Goal: Task Accomplishment & Management: Use online tool/utility

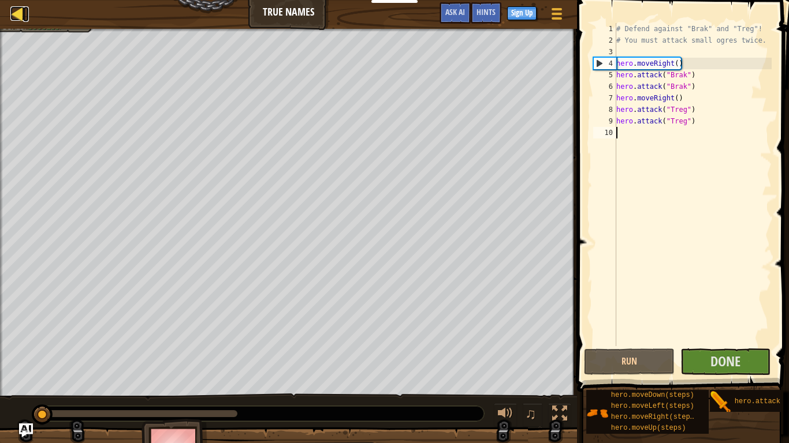
click at [11, 14] on div at bounding box center [17, 13] width 14 height 14
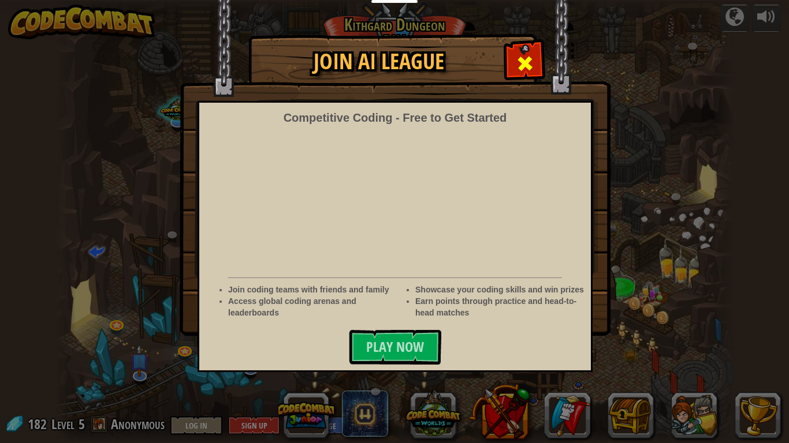
click at [524, 73] on span at bounding box center [525, 63] width 18 height 18
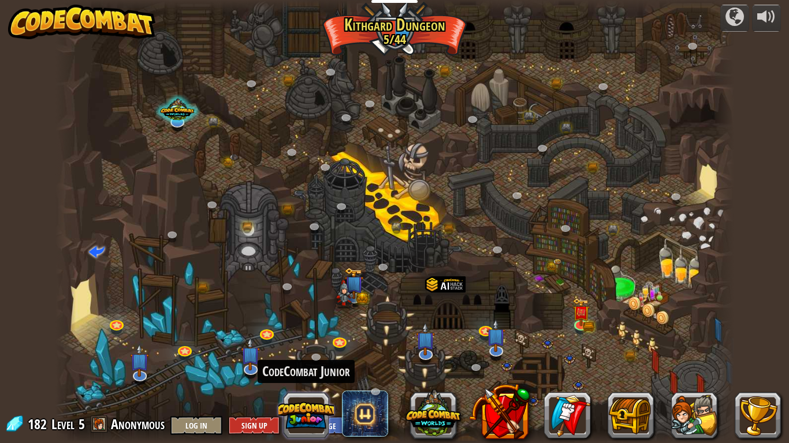
click at [317, 345] on button at bounding box center [305, 415] width 55 height 55
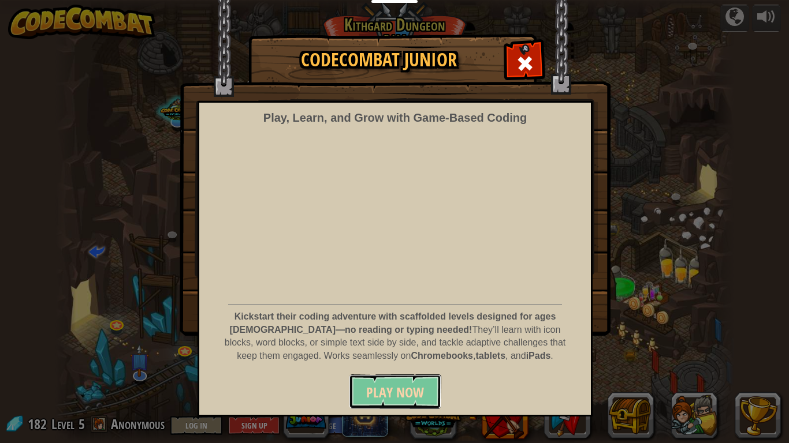
click at [373, 345] on span "Play Now" at bounding box center [395, 392] width 58 height 18
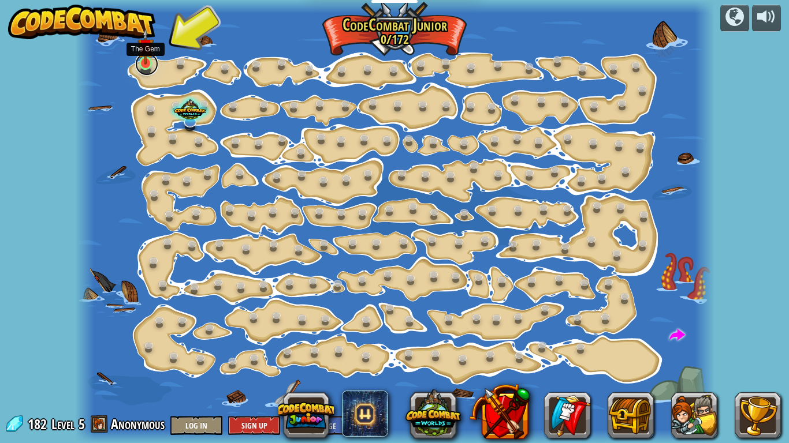
click at [148, 66] on link at bounding box center [146, 64] width 23 height 23
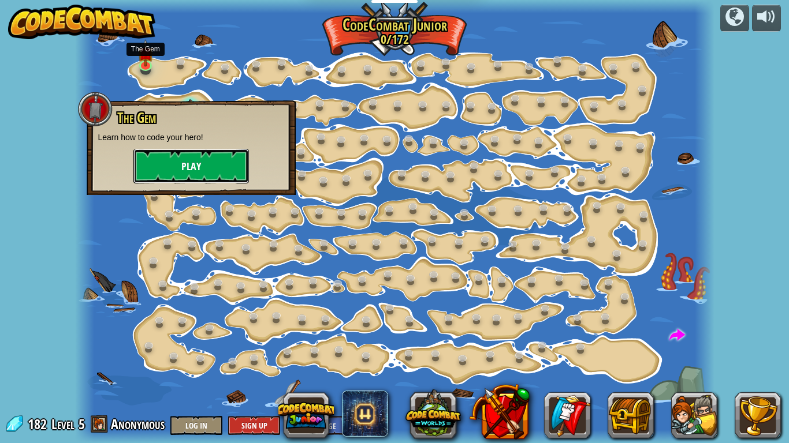
click at [173, 159] on button "Play" at bounding box center [190, 166] width 115 height 35
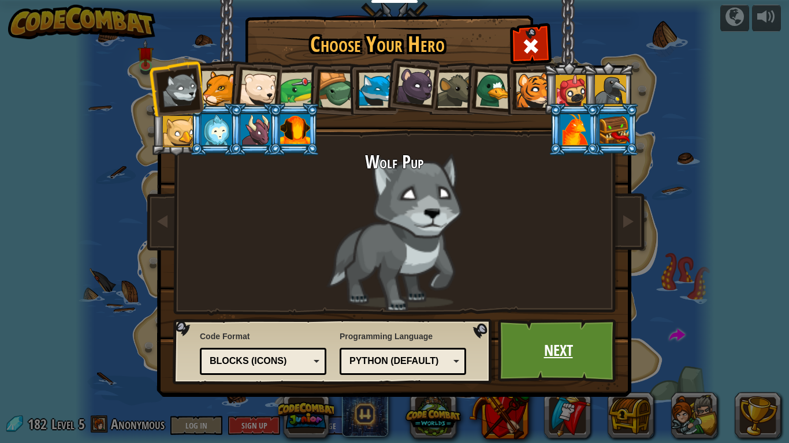
click at [566, 345] on link "Next" at bounding box center [558, 351] width 121 height 64
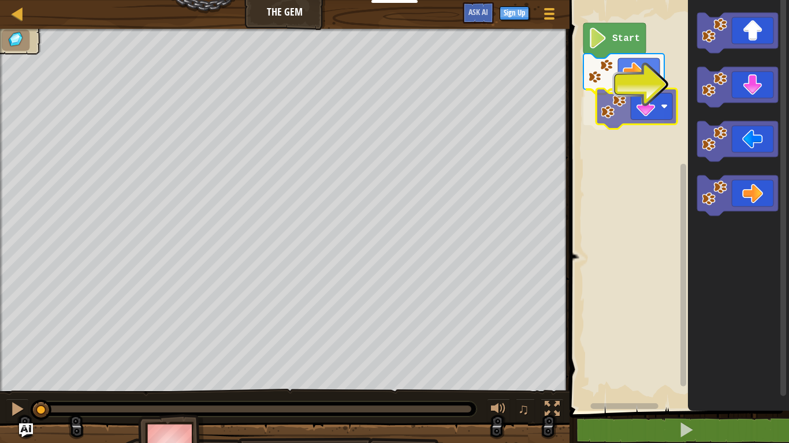
click at [630, 109] on div "Start" at bounding box center [677, 202] width 223 height 417
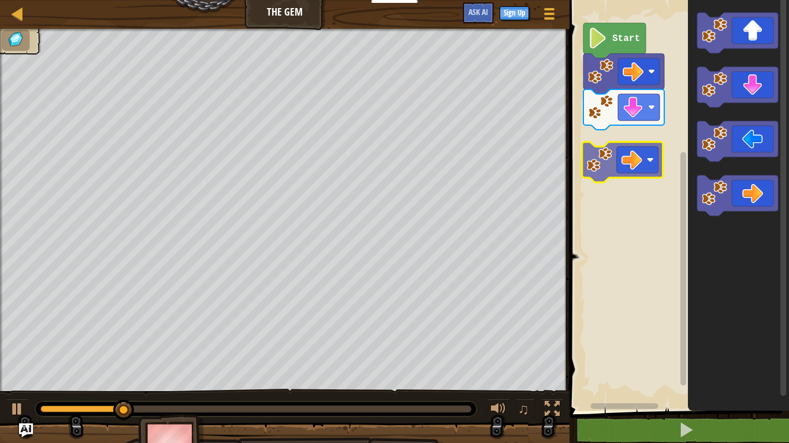
click at [617, 151] on div "Start" at bounding box center [677, 202] width 223 height 417
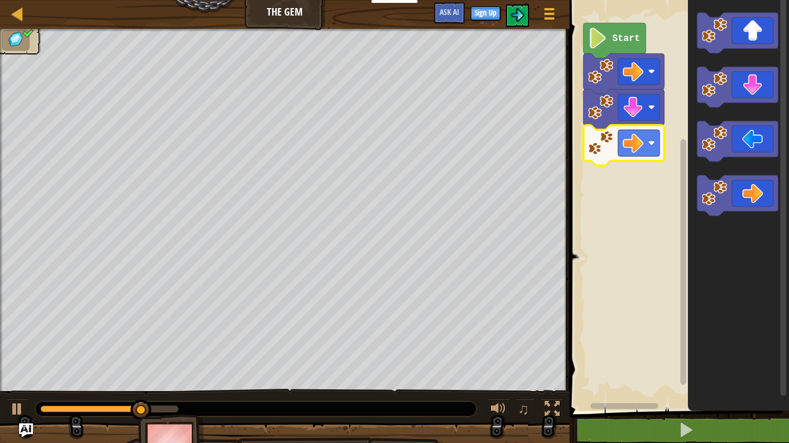
click at [598, 38] on image "Blockly Workspace" at bounding box center [598, 38] width 20 height 21
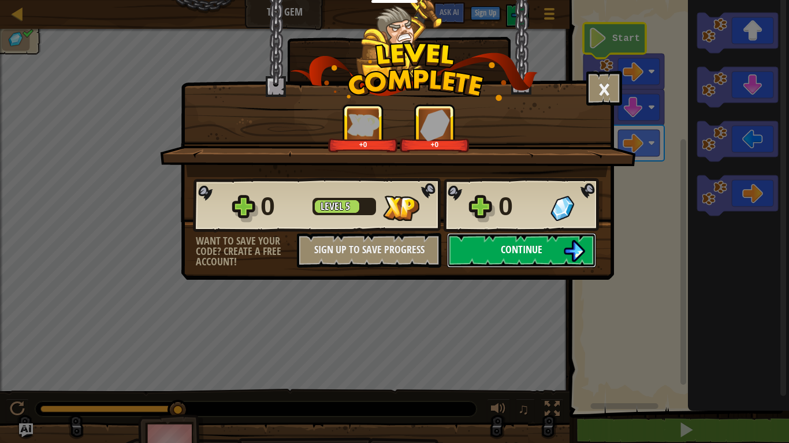
click at [475, 258] on button "Continue" at bounding box center [521, 250] width 149 height 35
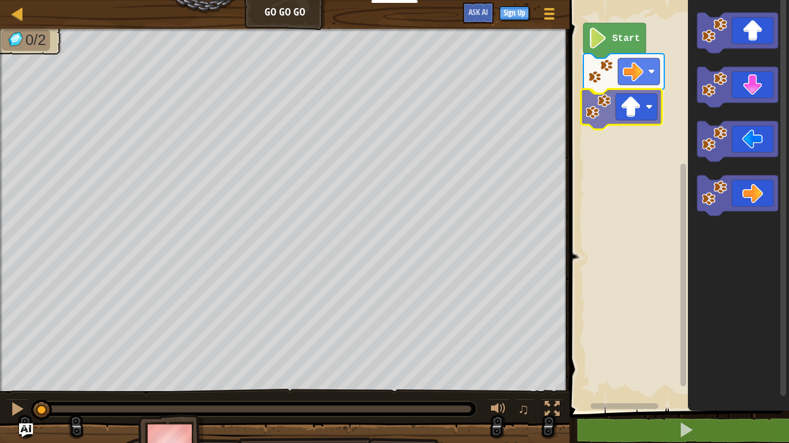
click at [625, 111] on div "Start" at bounding box center [677, 202] width 223 height 417
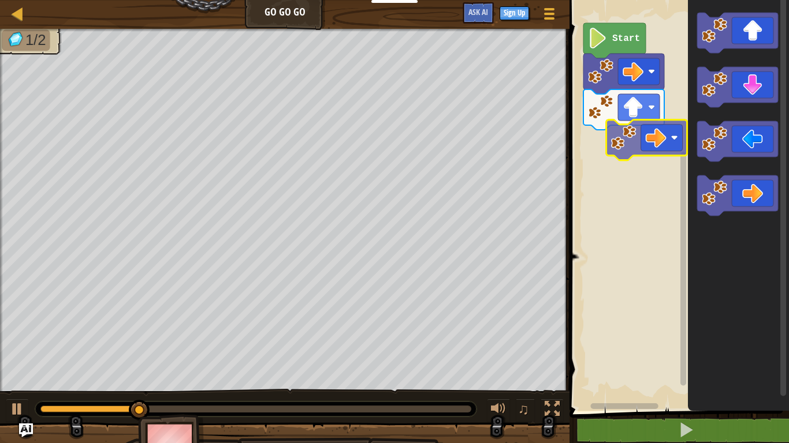
click at [647, 130] on div "Start" at bounding box center [677, 202] width 223 height 417
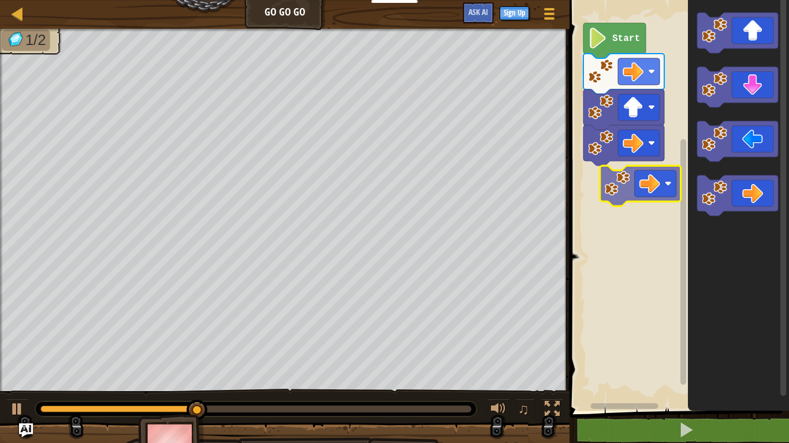
click at [647, 186] on div "Start" at bounding box center [677, 202] width 223 height 417
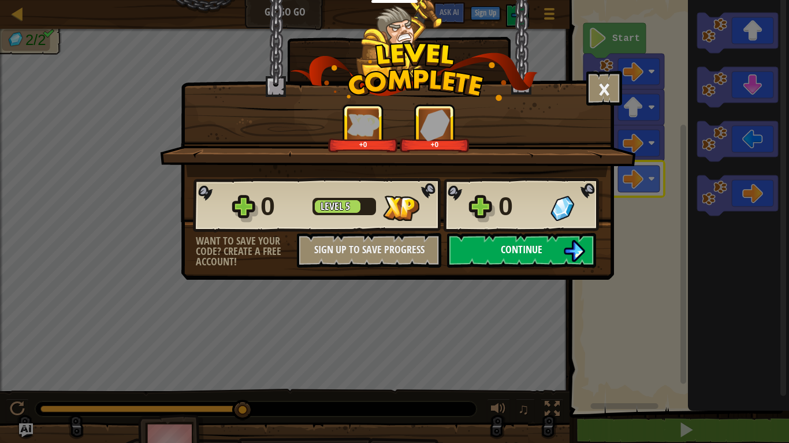
click at [480, 255] on button "Continue" at bounding box center [521, 250] width 149 height 35
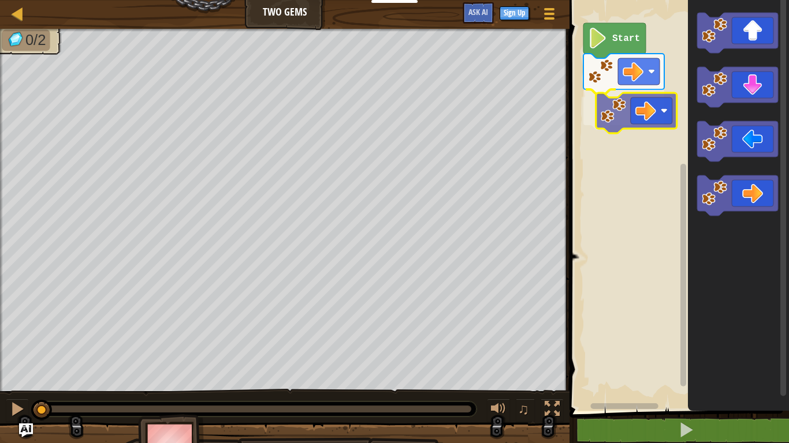
click at [628, 112] on div "Start" at bounding box center [677, 202] width 223 height 417
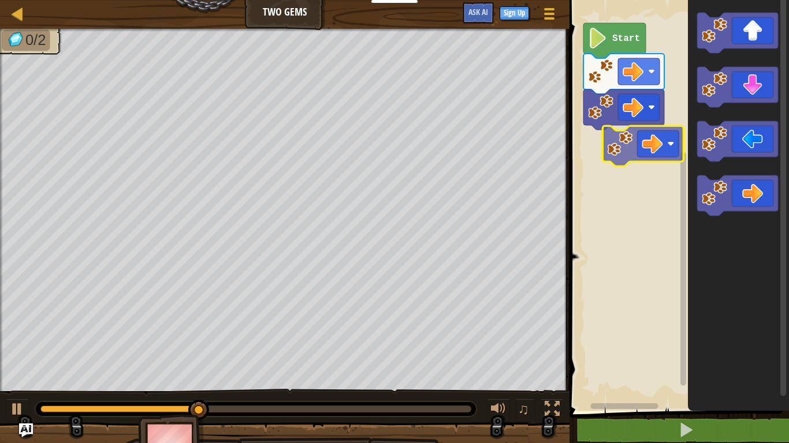
click at [651, 138] on div "Start" at bounding box center [677, 202] width 223 height 417
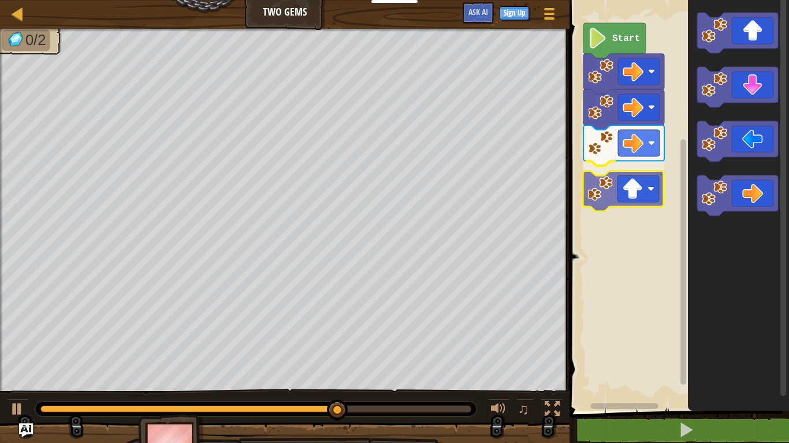
click at [618, 191] on div "Start" at bounding box center [677, 202] width 223 height 417
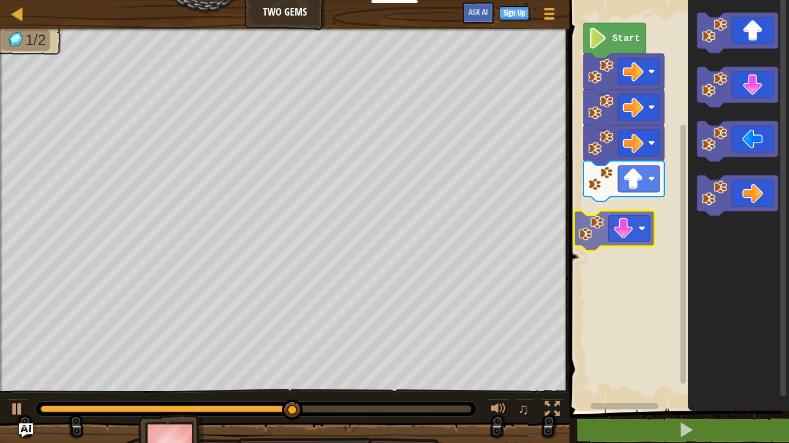
click at [641, 224] on div "Start" at bounding box center [677, 202] width 223 height 417
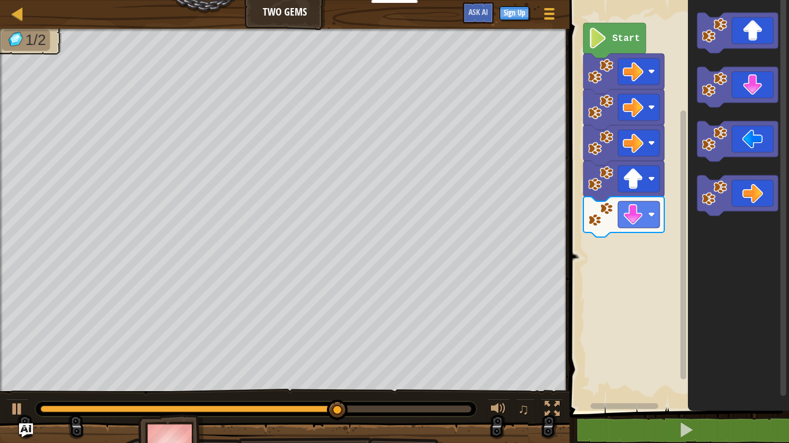
click at [636, 256] on div "Start" at bounding box center [677, 202] width 223 height 417
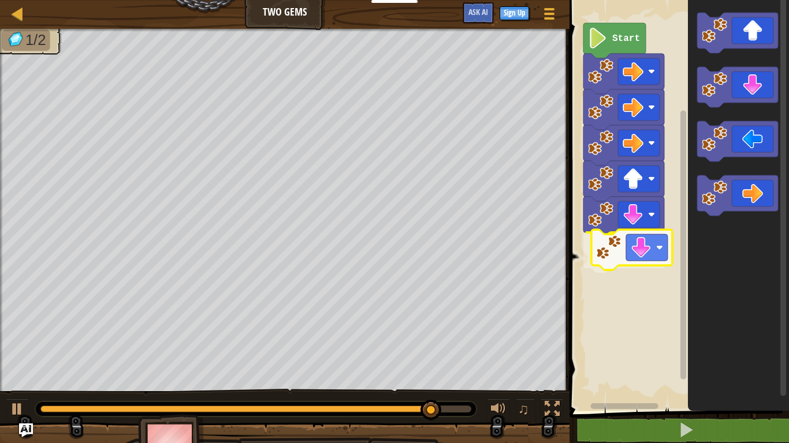
click at [640, 236] on div "Start" at bounding box center [677, 202] width 223 height 417
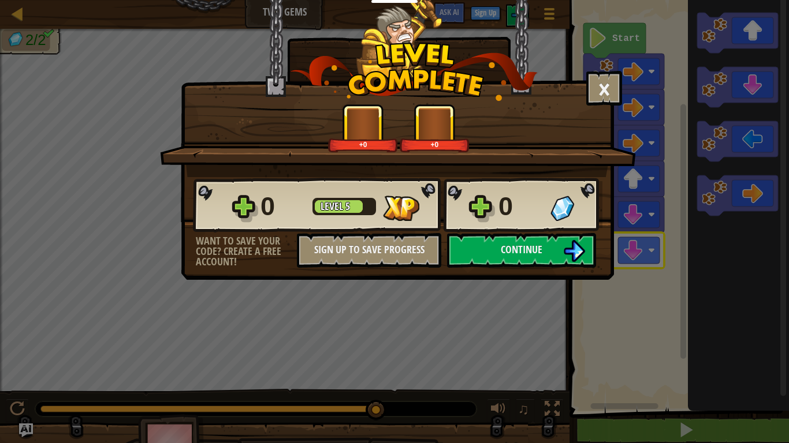
click at [495, 226] on div "0 Level 5 0" at bounding box center [397, 205] width 409 height 55
click at [510, 241] on button "Continue" at bounding box center [521, 250] width 149 height 35
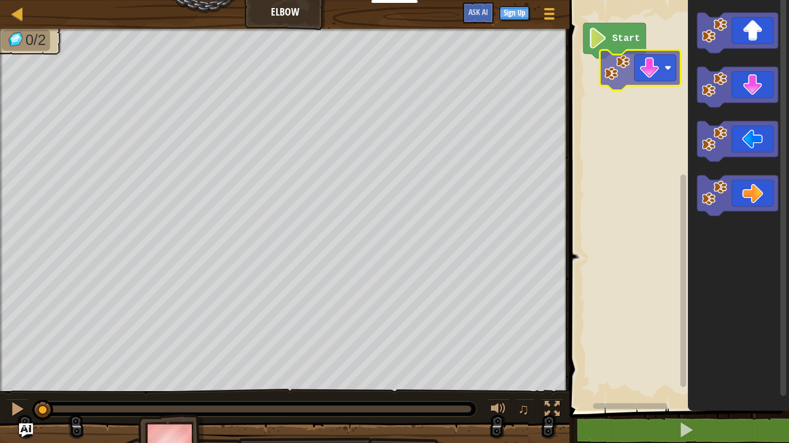
click at [594, 69] on div "Start" at bounding box center [677, 202] width 223 height 417
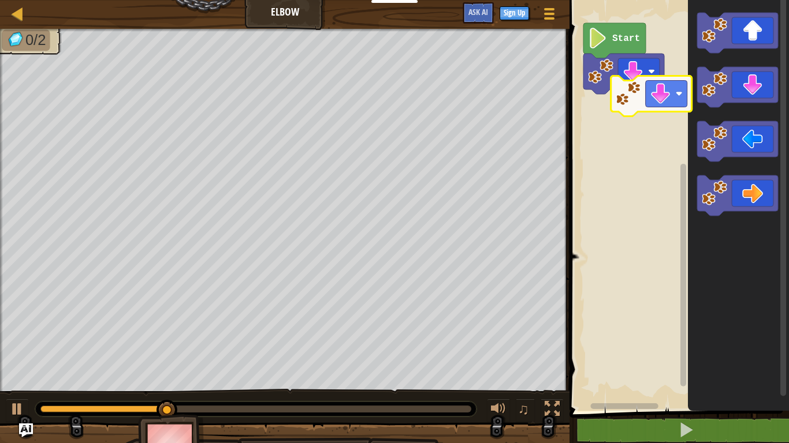
click at [636, 113] on div "Start" at bounding box center [677, 202] width 223 height 417
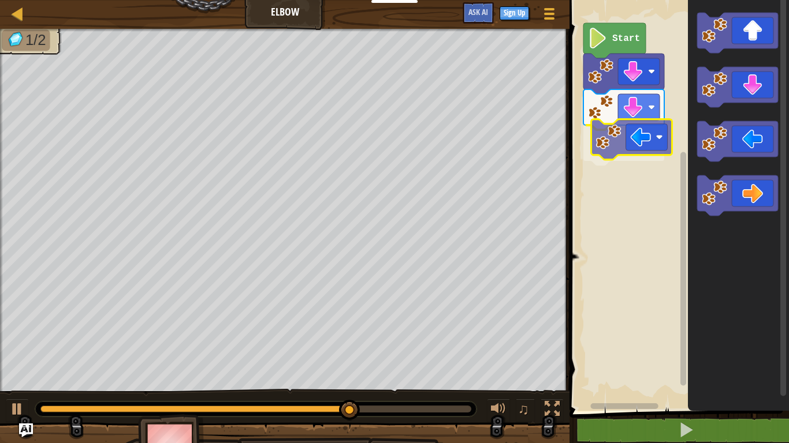
click at [626, 158] on div "Start" at bounding box center [677, 202] width 223 height 417
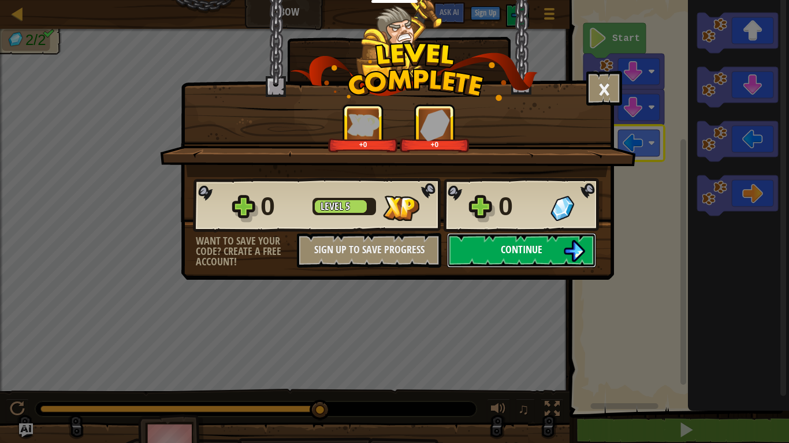
click at [511, 241] on button "Continue" at bounding box center [521, 250] width 149 height 35
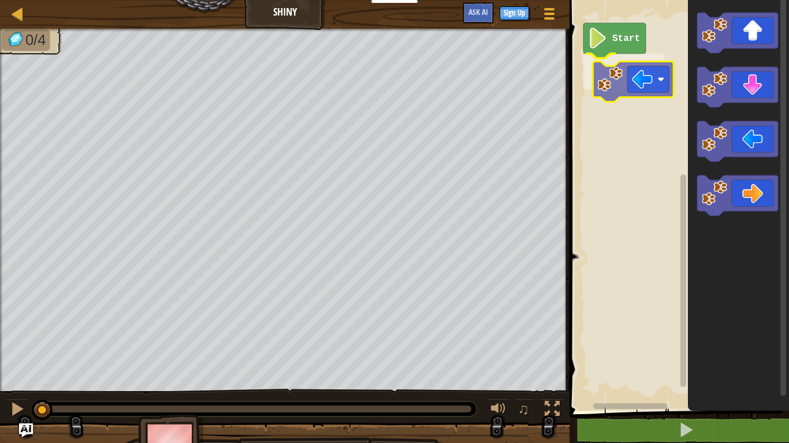
click at [597, 81] on div "Start" at bounding box center [677, 202] width 223 height 417
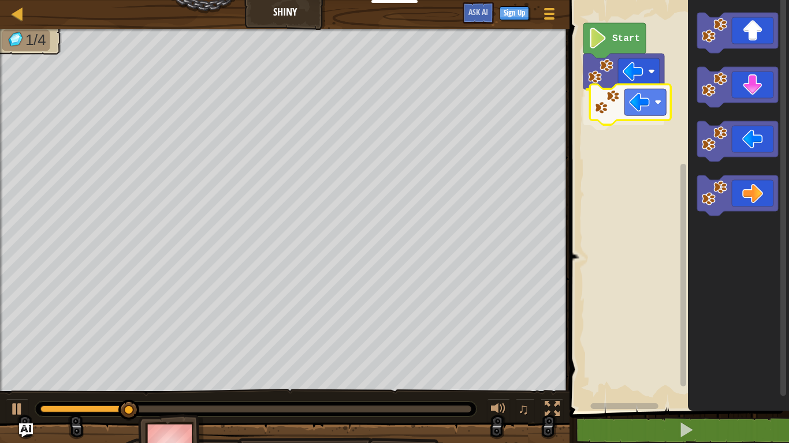
click at [626, 104] on div "Start" at bounding box center [677, 202] width 223 height 417
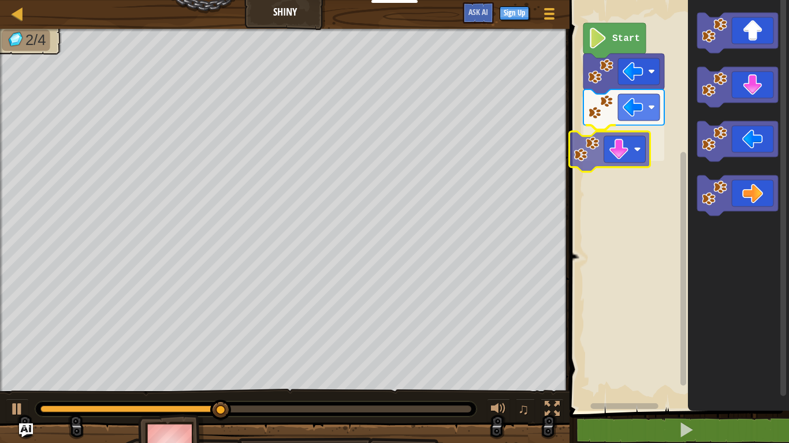
click at [621, 166] on div "Start" at bounding box center [677, 202] width 223 height 417
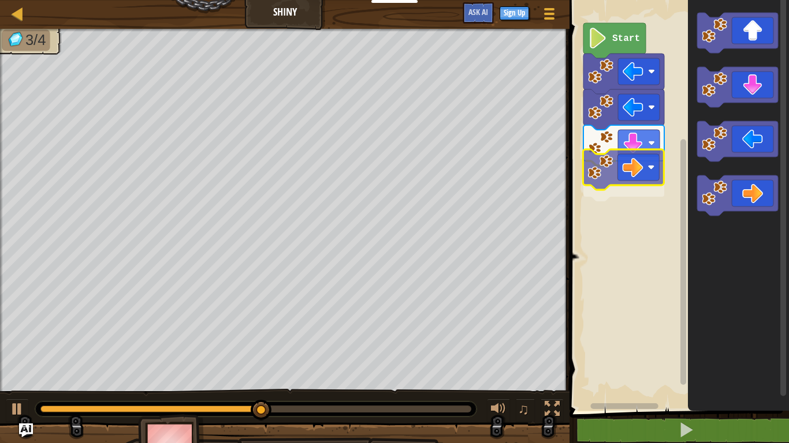
click at [618, 165] on div "Start" at bounding box center [677, 202] width 223 height 417
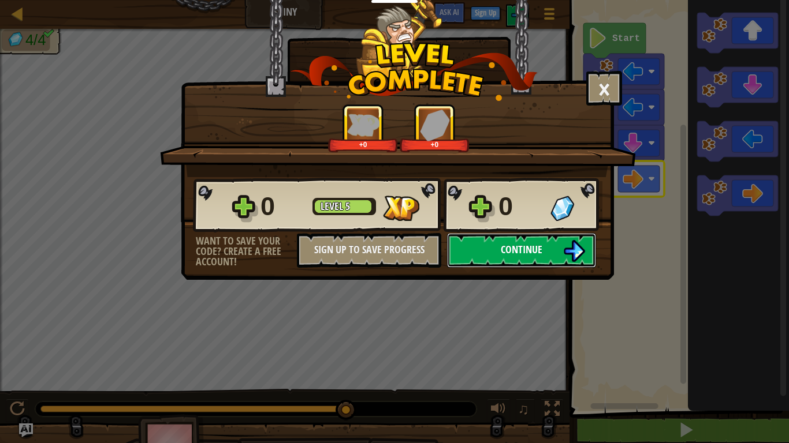
click at [526, 244] on span "Continue" at bounding box center [522, 249] width 42 height 14
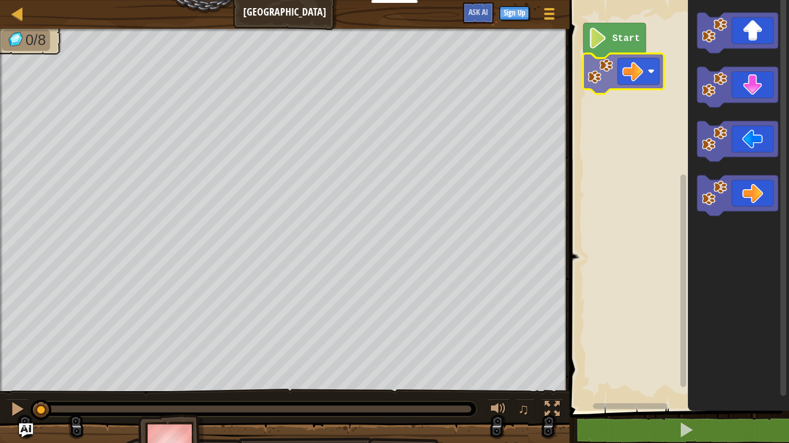
click at [599, 59] on div "Start" at bounding box center [677, 202] width 223 height 417
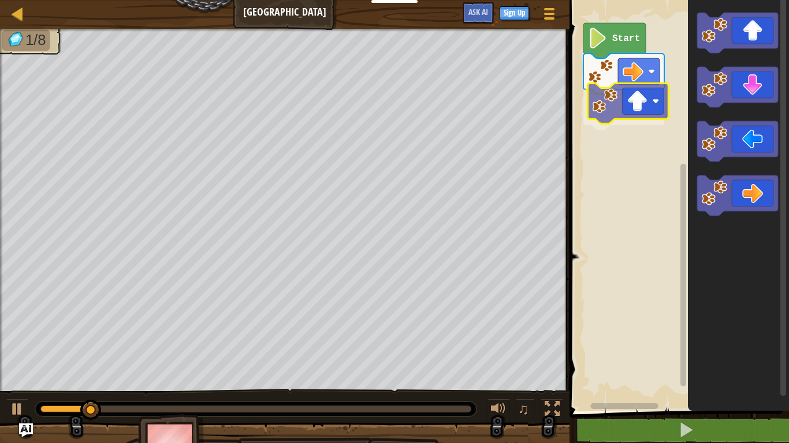
click at [603, 89] on div "Start" at bounding box center [677, 202] width 223 height 417
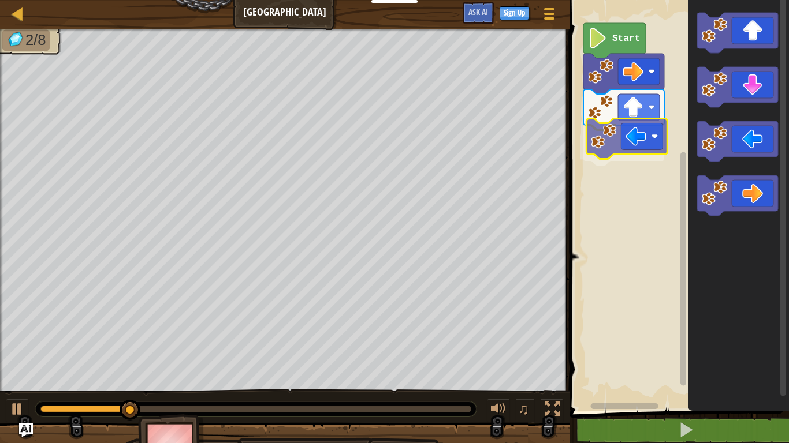
click at [648, 152] on div "Start" at bounding box center [677, 202] width 223 height 417
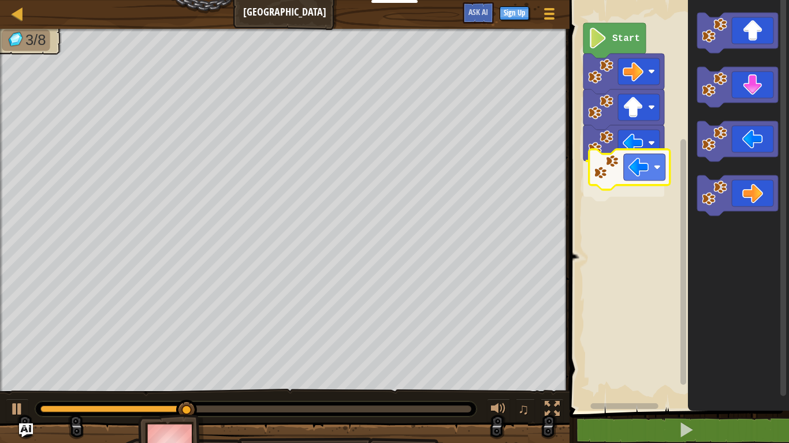
click at [640, 186] on div "Start" at bounding box center [677, 202] width 223 height 417
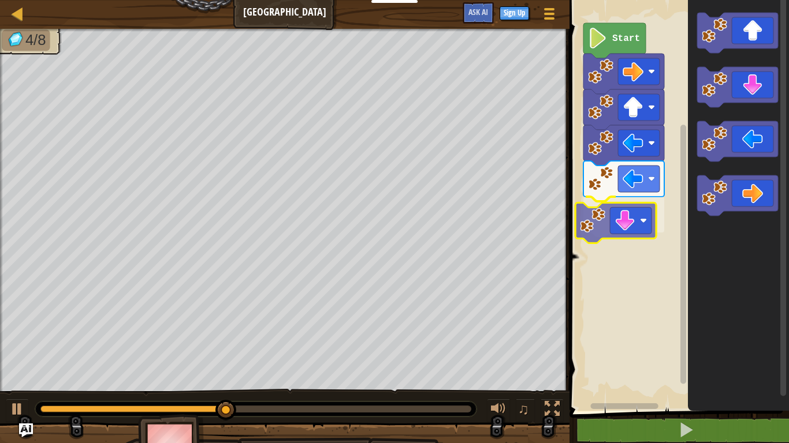
click at [626, 210] on div "Start" at bounding box center [677, 202] width 223 height 417
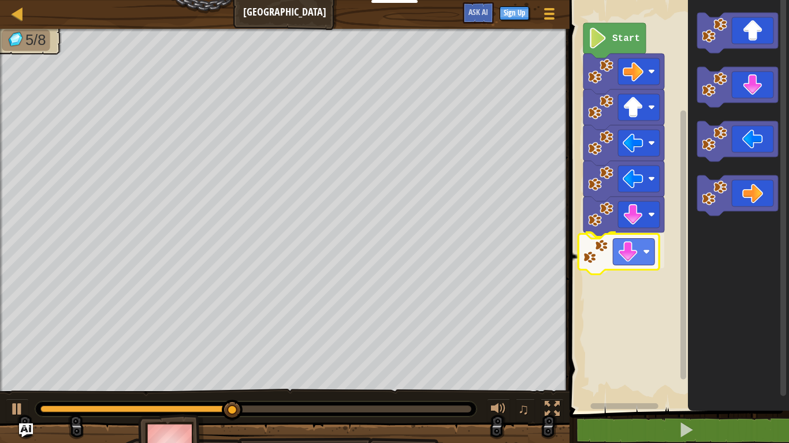
click at [622, 242] on div "Start" at bounding box center [677, 202] width 223 height 417
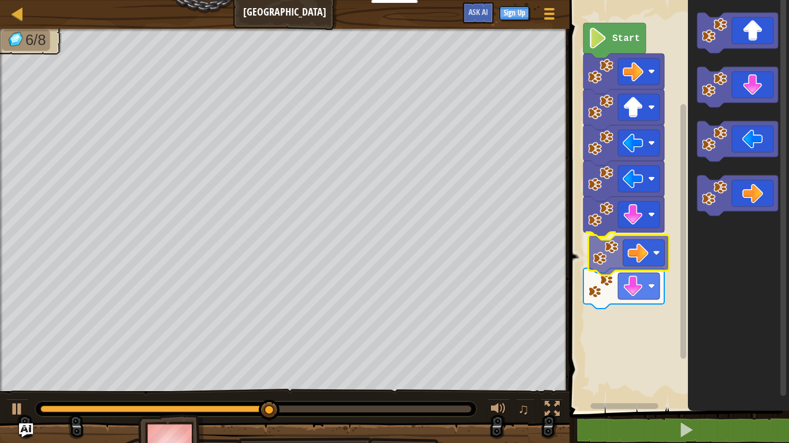
click at [595, 247] on div "Start" at bounding box center [677, 202] width 223 height 417
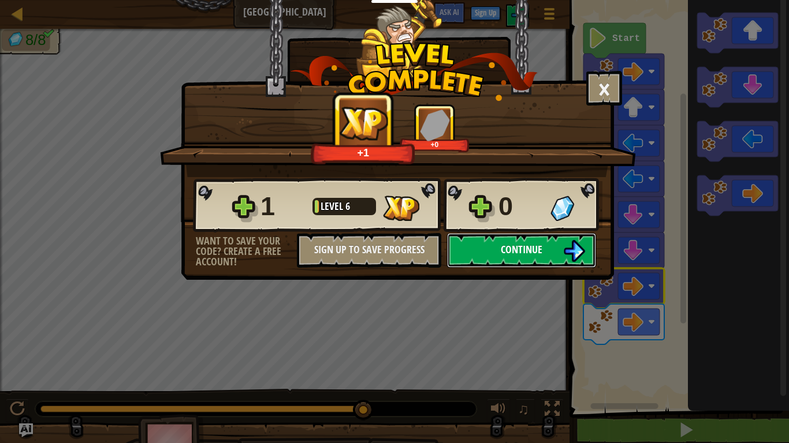
click at [491, 257] on button "Continue" at bounding box center [521, 250] width 149 height 35
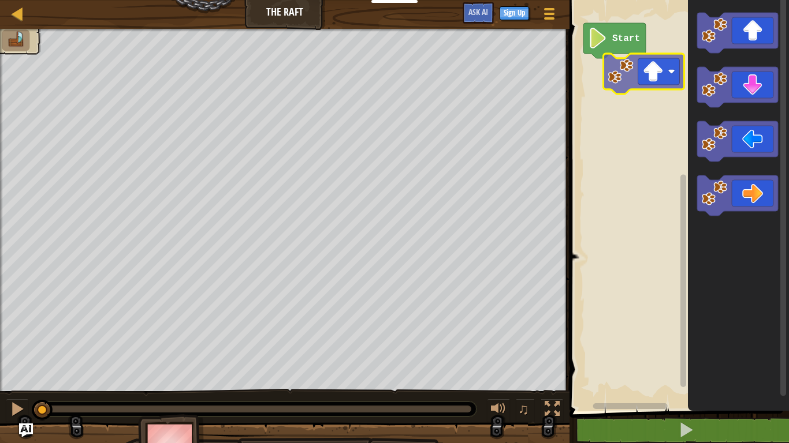
click at [631, 73] on div "Start" at bounding box center [677, 202] width 223 height 417
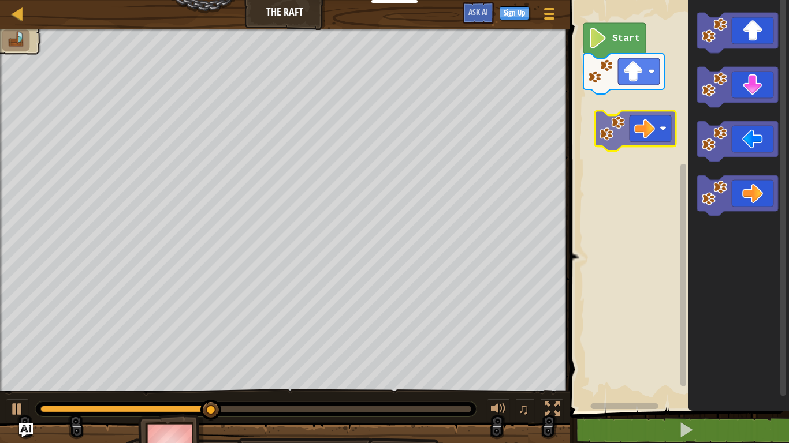
click at [644, 117] on div "Start" at bounding box center [677, 202] width 223 height 417
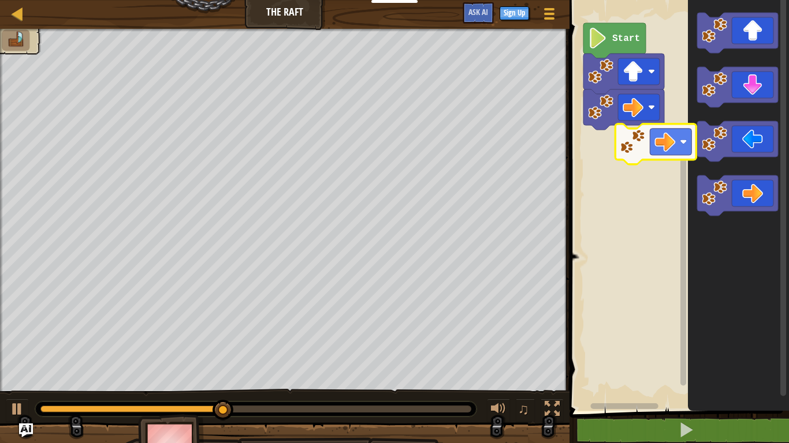
click at [635, 128] on div "Start" at bounding box center [677, 202] width 223 height 417
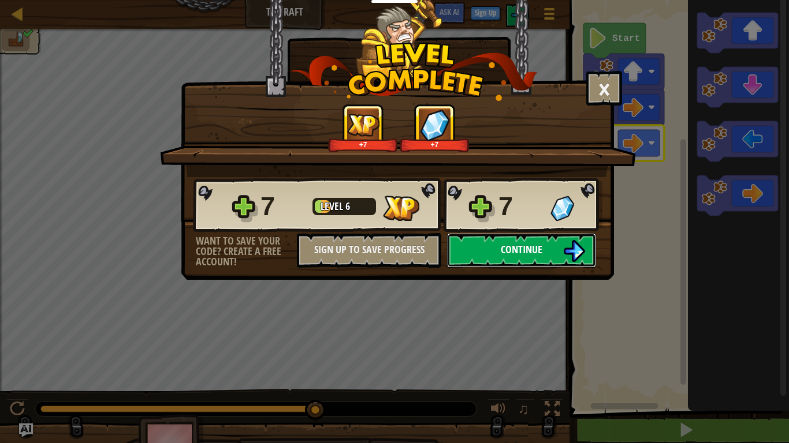
click at [524, 235] on button "Continue" at bounding box center [521, 250] width 149 height 35
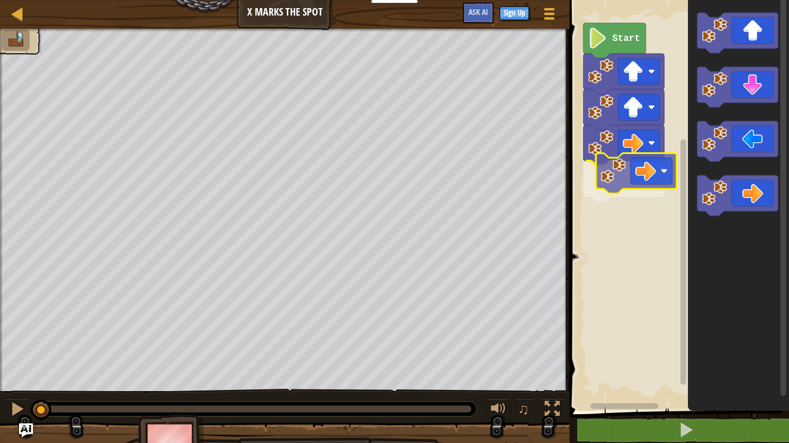
click at [628, 185] on div "Start" at bounding box center [677, 202] width 223 height 417
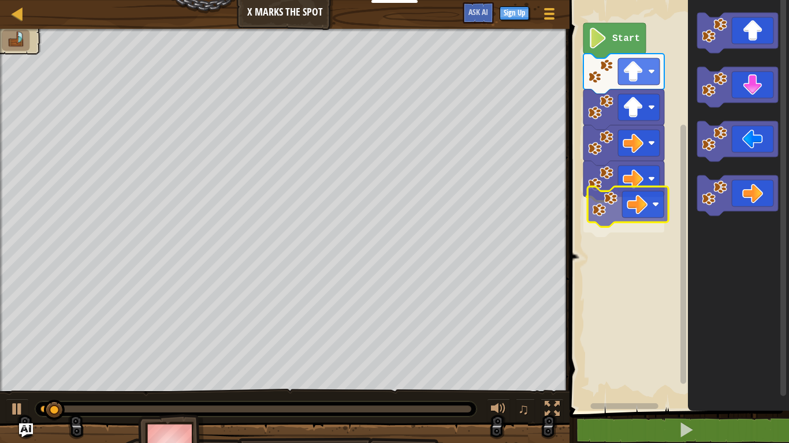
click at [632, 210] on div "Start" at bounding box center [677, 202] width 223 height 417
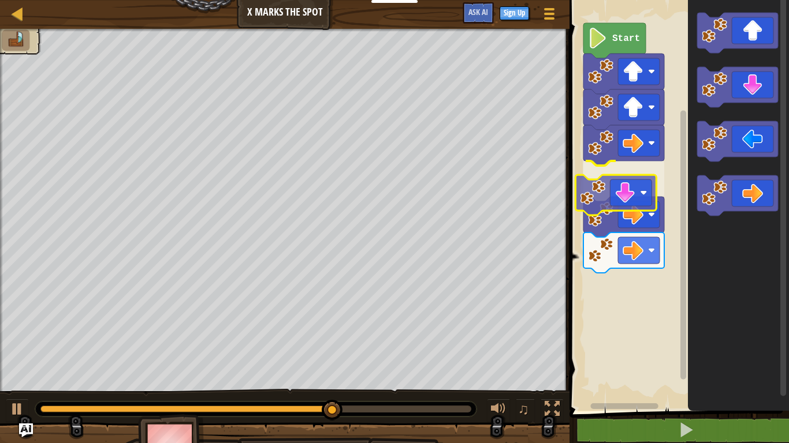
click at [574, 198] on div "Start" at bounding box center [677, 202] width 223 height 417
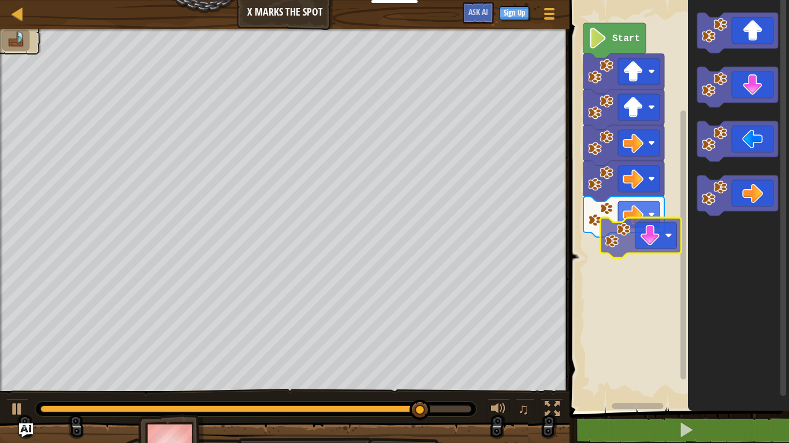
click at [633, 249] on div "Start" at bounding box center [677, 202] width 223 height 417
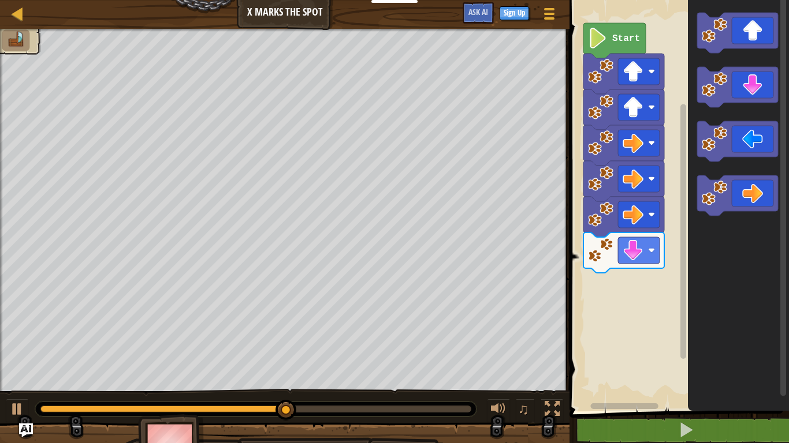
click at [596, 307] on div "Start" at bounding box center [677, 202] width 223 height 417
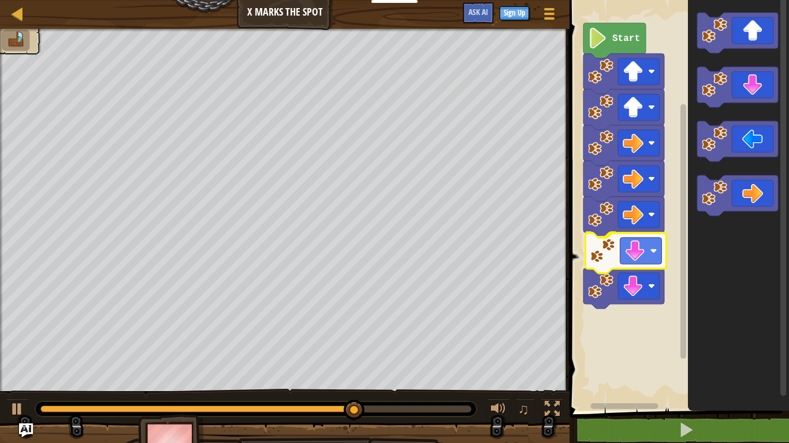
click at [643, 241] on div "Start" at bounding box center [677, 202] width 223 height 417
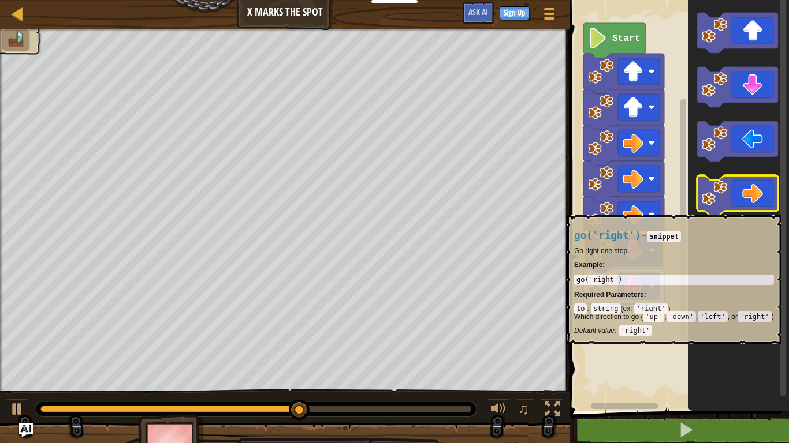
click at [704, 210] on icon "Blockly Workspace" at bounding box center [737, 195] width 81 height 40
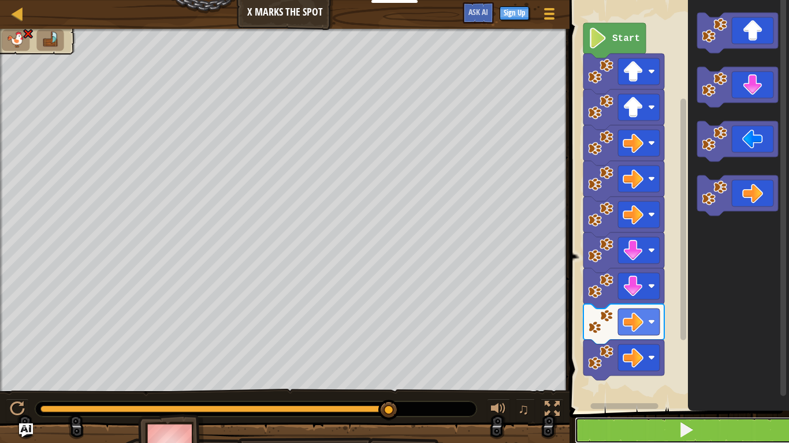
click at [740, 423] on button at bounding box center [685, 430] width 223 height 27
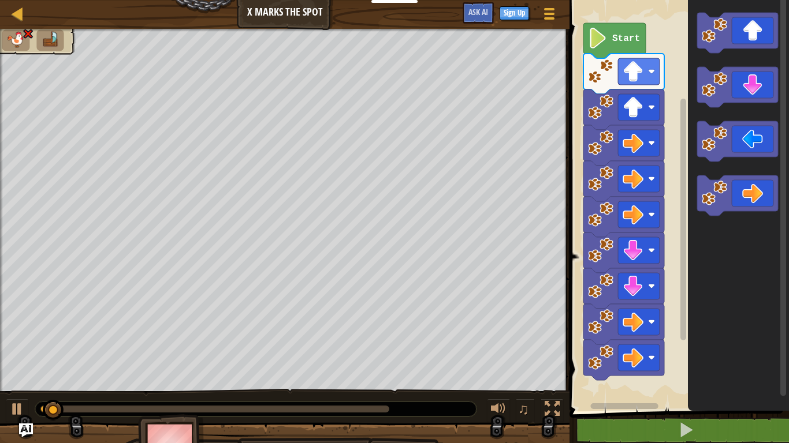
click at [598, 24] on icon "Blockly Workspace" at bounding box center [614, 40] width 62 height 35
click at [603, 28] on image "Blockly Workspace" at bounding box center [598, 38] width 20 height 21
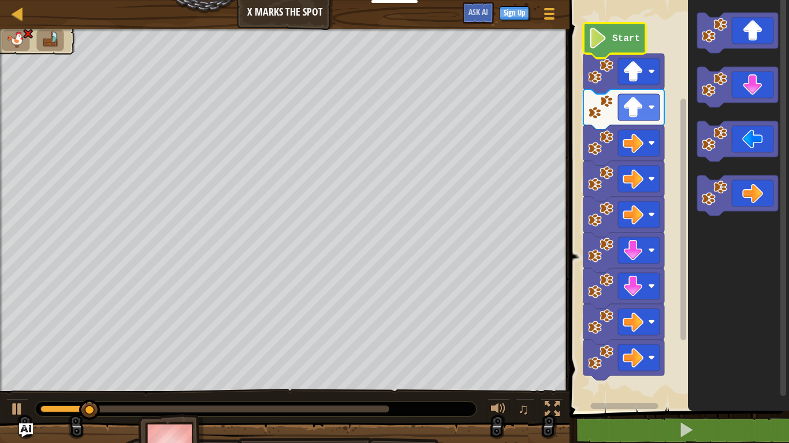
click at [603, 29] on image "Blockly Workspace" at bounding box center [598, 38] width 20 height 21
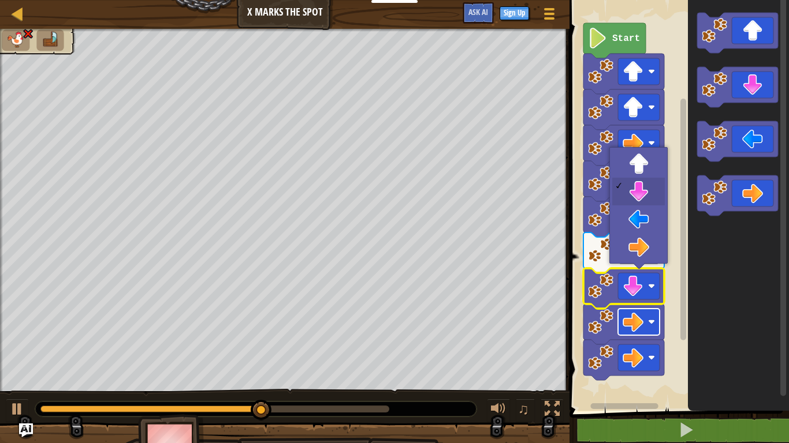
click at [627, 327] on image "Blockly Workspace" at bounding box center [632, 322] width 21 height 21
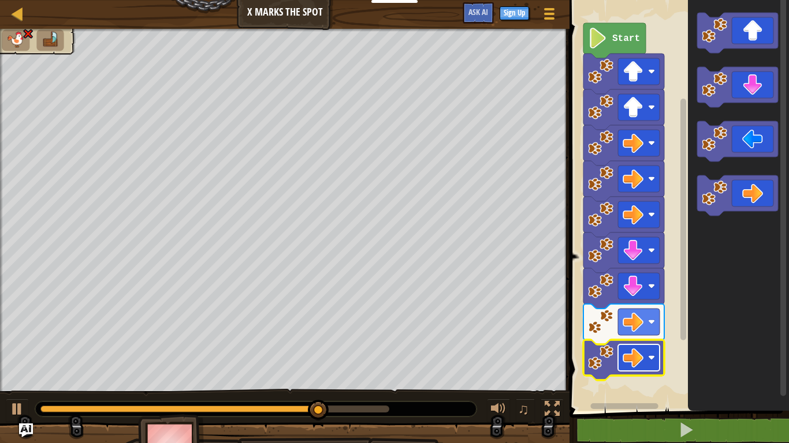
click at [634, 355] on image "Blockly Workspace" at bounding box center [632, 358] width 21 height 21
click at [760, 353] on icon "Blockly Workspace" at bounding box center [738, 202] width 101 height 417
click at [632, 360] on image "Blockly Workspace" at bounding box center [632, 358] width 21 height 21
click at [638, 356] on image "Blockly Workspace" at bounding box center [632, 358] width 21 height 21
click at [629, 352] on image "Blockly Workspace" at bounding box center [632, 358] width 21 height 21
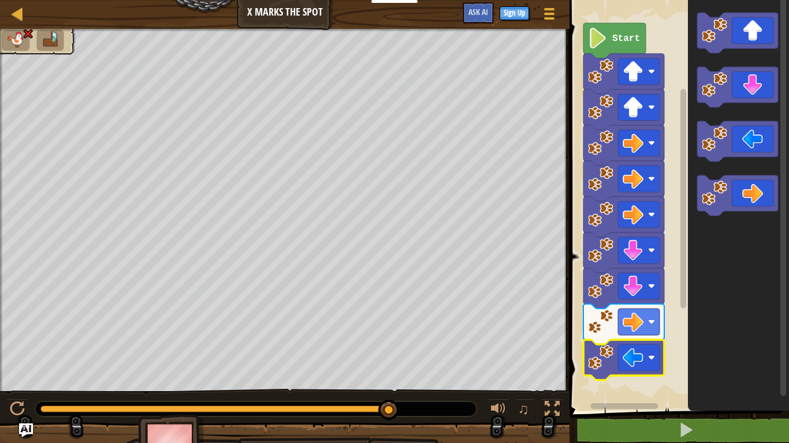
click at [729, 300] on icon "Blockly Workspace" at bounding box center [738, 202] width 101 height 417
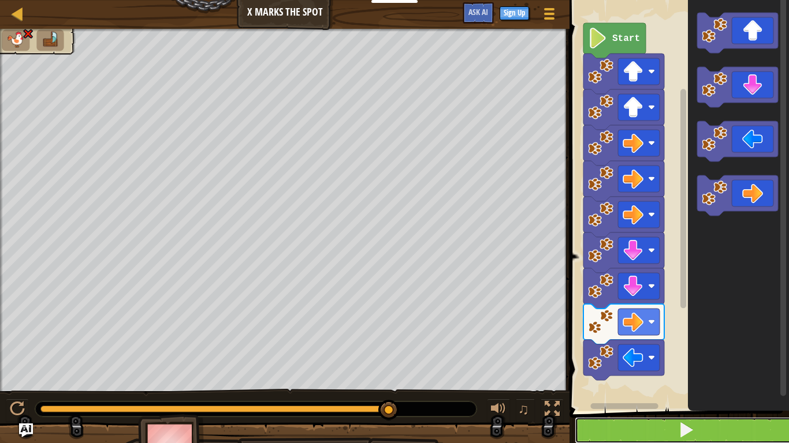
click at [708, 436] on button at bounding box center [685, 430] width 223 height 27
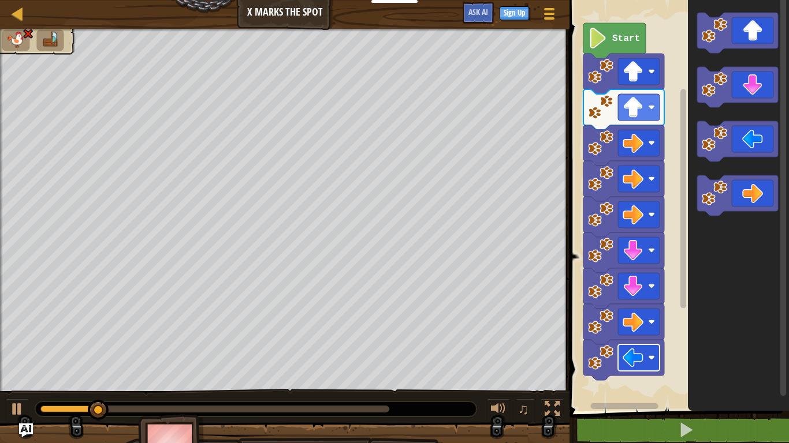
click at [628, 360] on image "Blockly Workspace" at bounding box center [632, 358] width 21 height 21
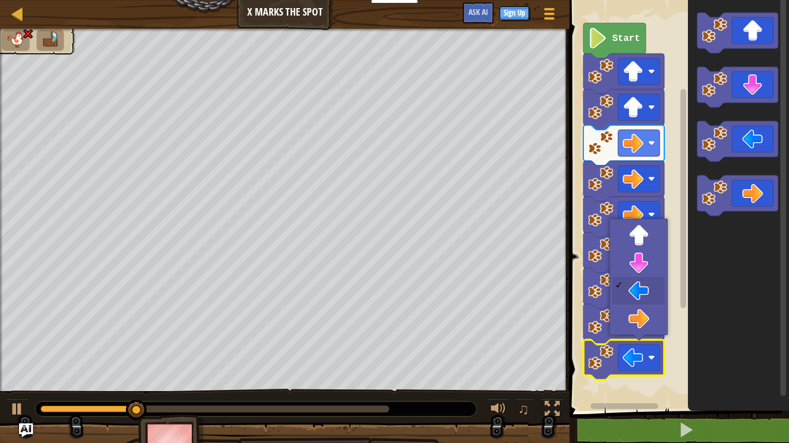
click at [757, 311] on icon "Blockly Workspace" at bounding box center [738, 202] width 101 height 417
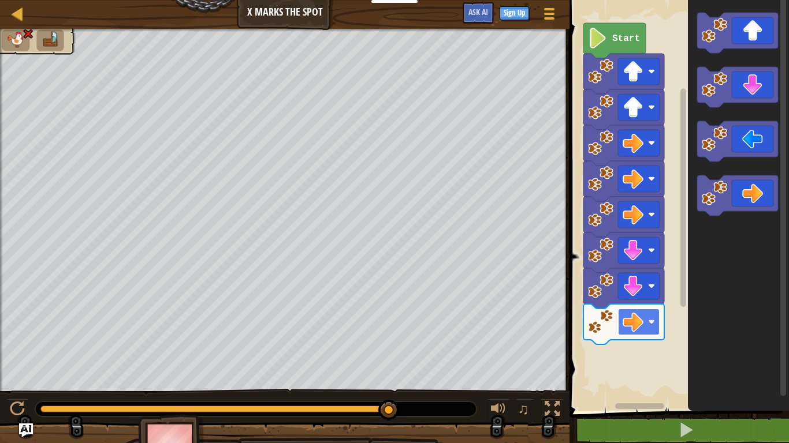
click at [632, 330] on image "Blockly Workspace" at bounding box center [632, 322] width 21 height 21
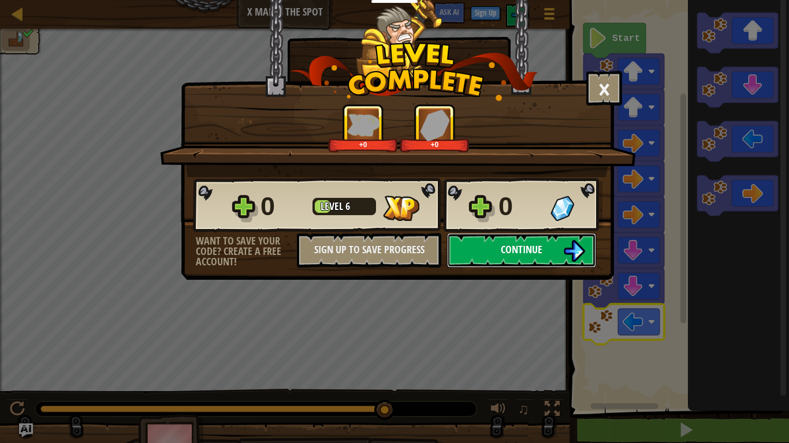
click at [523, 253] on span "Continue" at bounding box center [522, 249] width 42 height 14
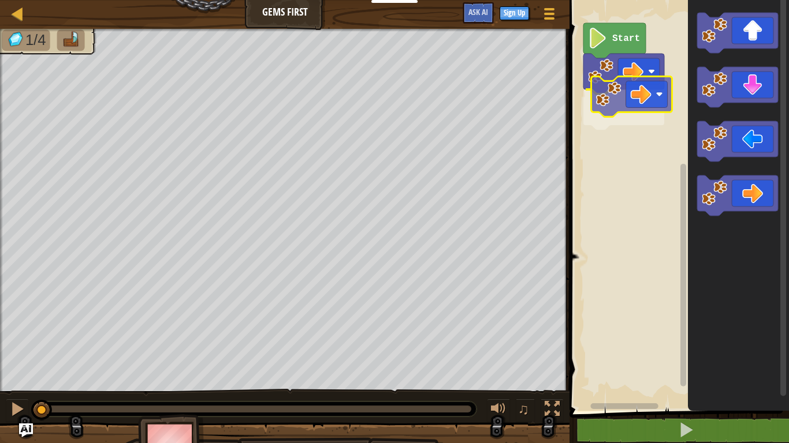
click at [617, 99] on div "Start" at bounding box center [677, 202] width 223 height 417
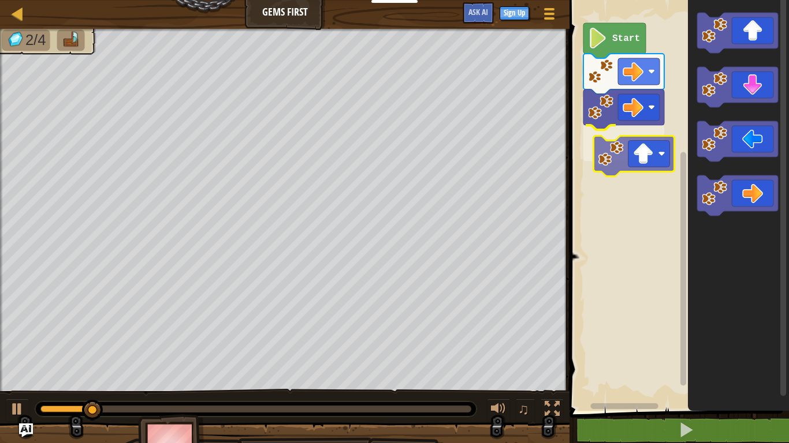
click at [632, 156] on div "Start" at bounding box center [677, 202] width 223 height 417
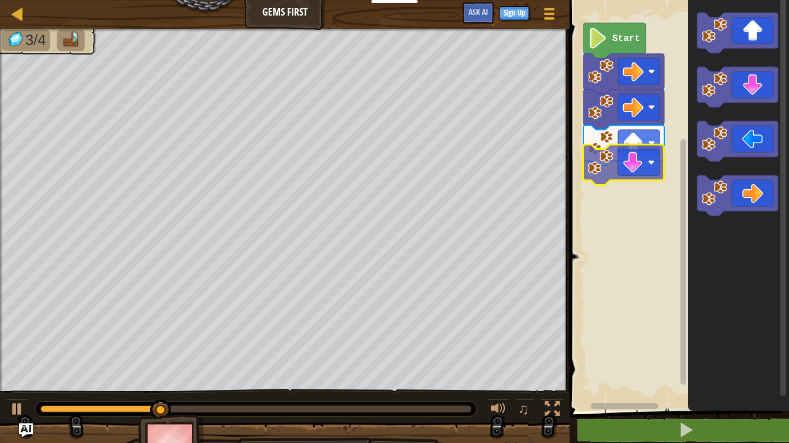
click at [641, 160] on div "Start" at bounding box center [677, 202] width 223 height 417
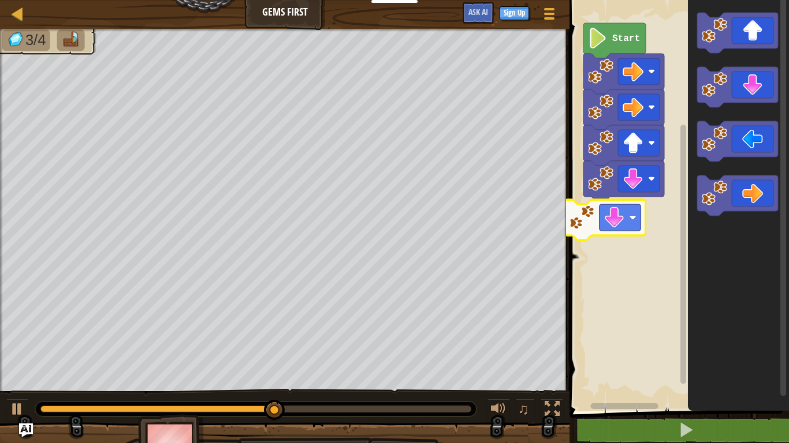
click at [633, 218] on div "Start" at bounding box center [677, 202] width 223 height 417
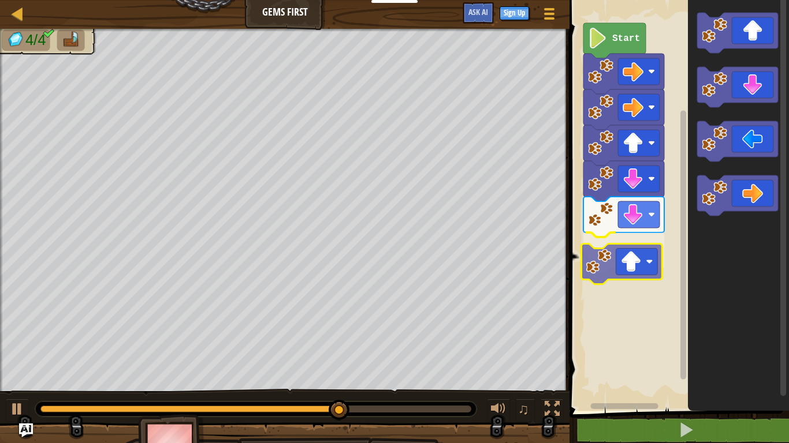
click at [622, 267] on div "Start" at bounding box center [677, 202] width 223 height 417
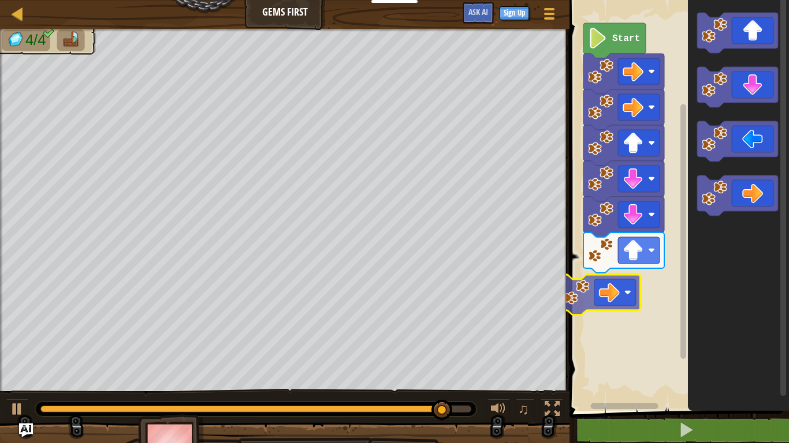
click at [594, 302] on div "Start" at bounding box center [677, 202] width 223 height 417
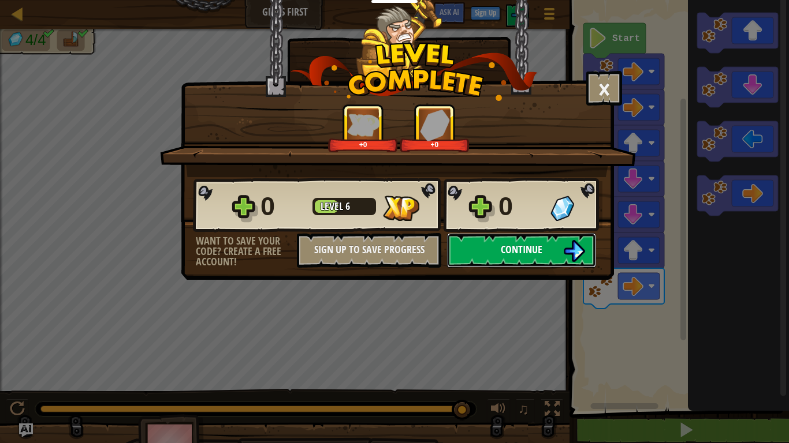
click at [488, 245] on button "Continue" at bounding box center [521, 250] width 149 height 35
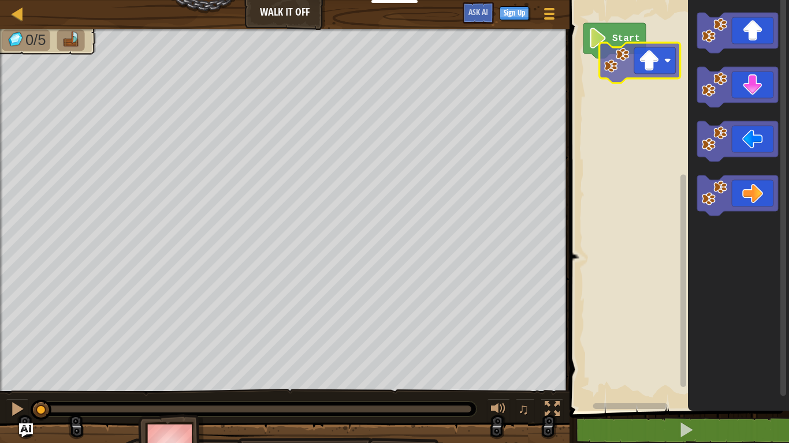
click at [663, 58] on div "Start" at bounding box center [677, 202] width 223 height 417
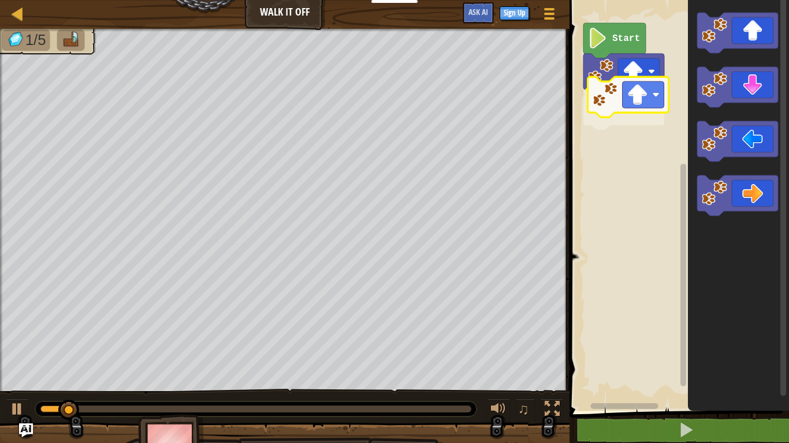
click at [630, 102] on div "Start" at bounding box center [677, 202] width 223 height 417
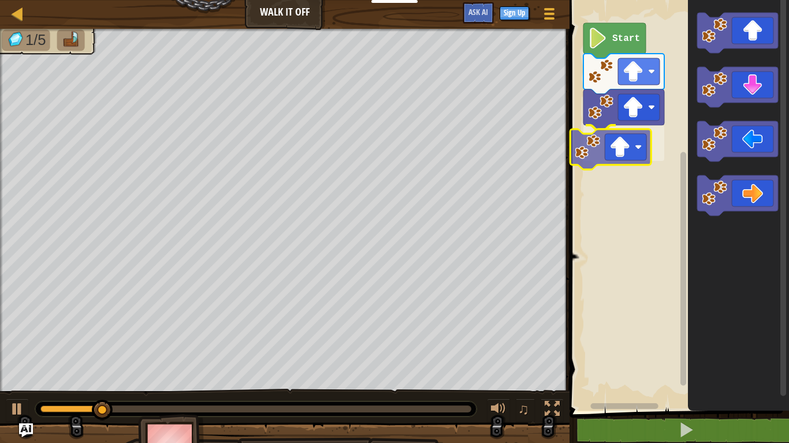
click at [639, 145] on div "Start" at bounding box center [677, 202] width 223 height 417
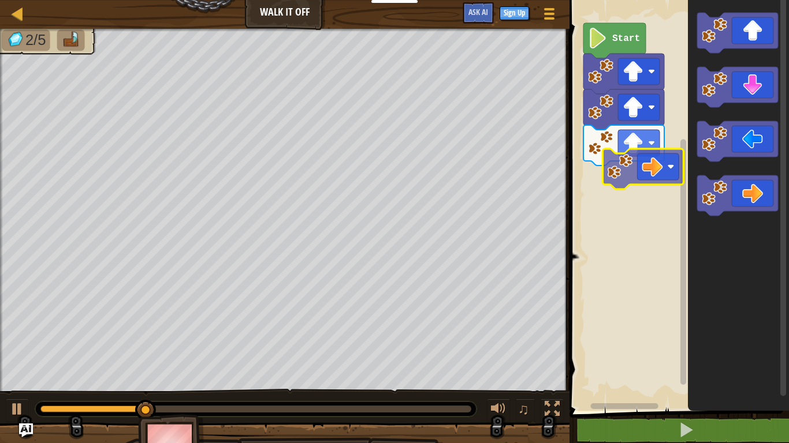
click at [638, 170] on div "Start" at bounding box center [677, 202] width 223 height 417
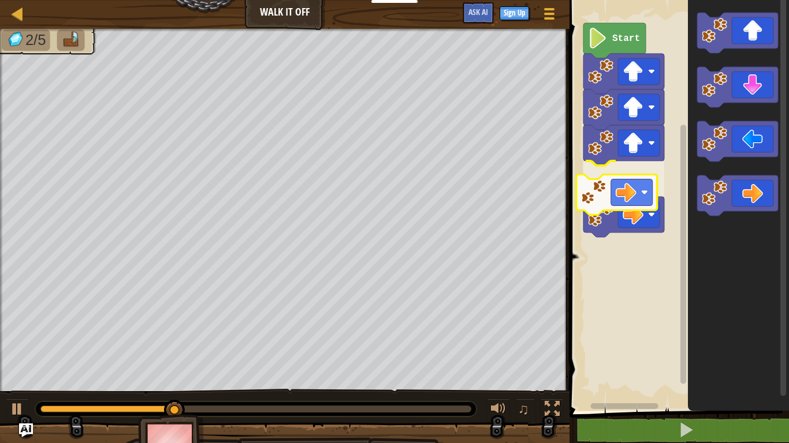
click at [602, 192] on div "Start" at bounding box center [677, 202] width 223 height 417
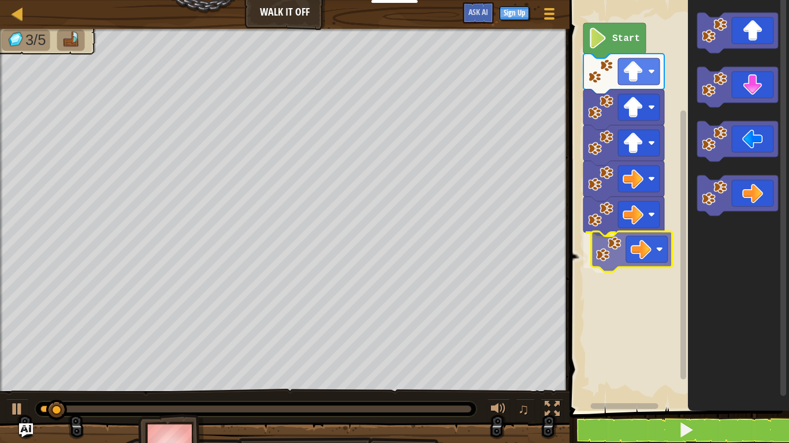
click at [603, 259] on div "Start" at bounding box center [677, 202] width 223 height 417
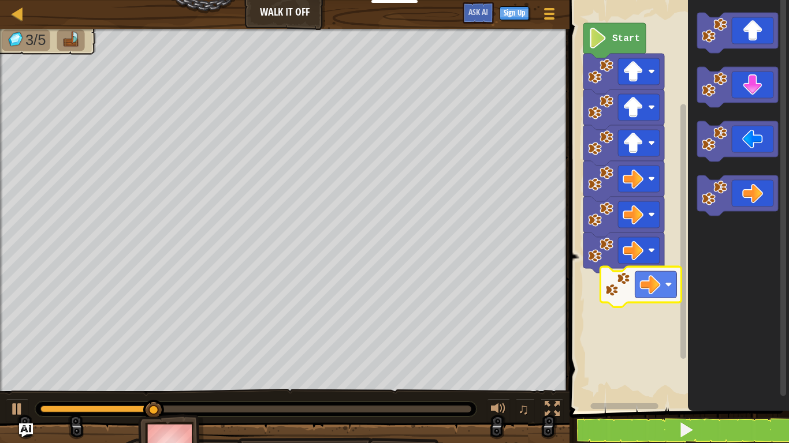
click at [630, 300] on div "Start" at bounding box center [677, 202] width 223 height 417
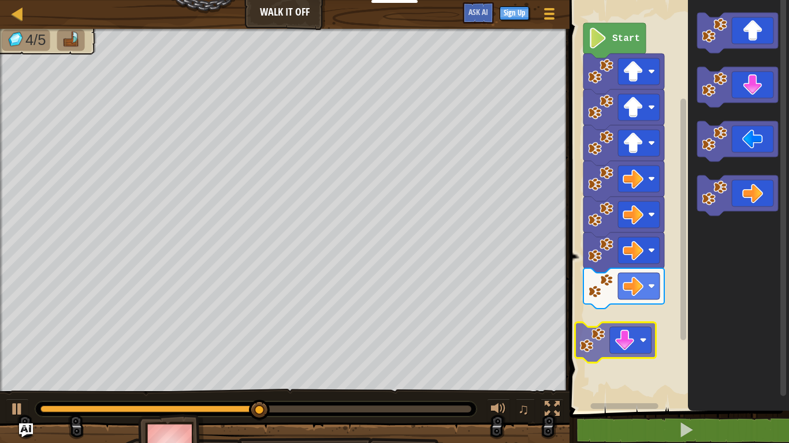
click at [628, 328] on div "Start" at bounding box center [677, 202] width 223 height 417
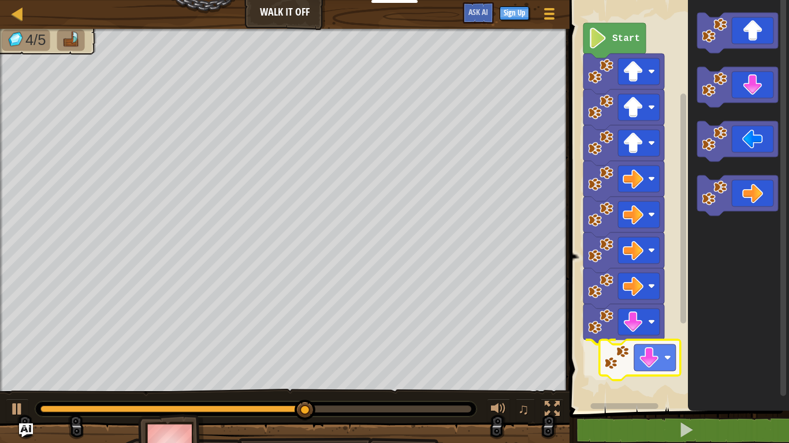
click at [635, 361] on div "Start" at bounding box center [677, 202] width 223 height 417
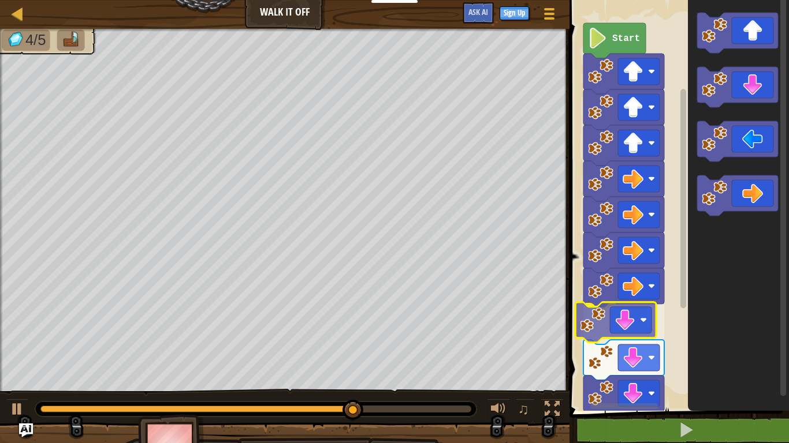
click at [619, 335] on div "Start" at bounding box center [677, 202] width 223 height 417
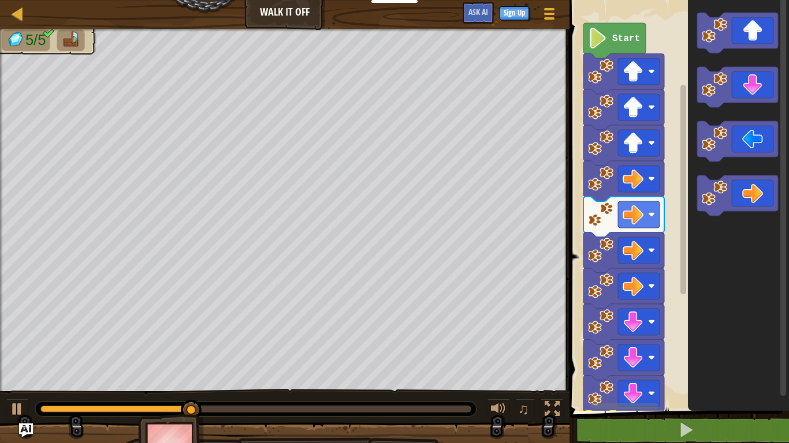
click at [597, 432] on div "1 ההההההההההההההההההההההההההההההההההההההההההההההההההההההההההההההההההההההההההההה…" at bounding box center [677, 227] width 223 height 442
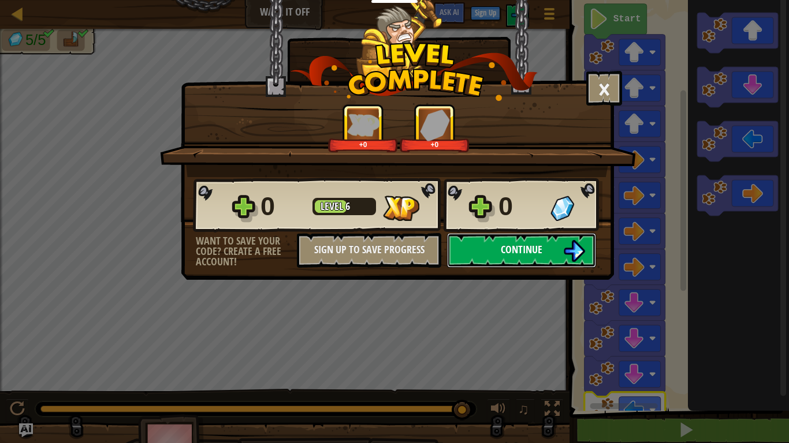
click at [574, 242] on img at bounding box center [574, 251] width 22 height 22
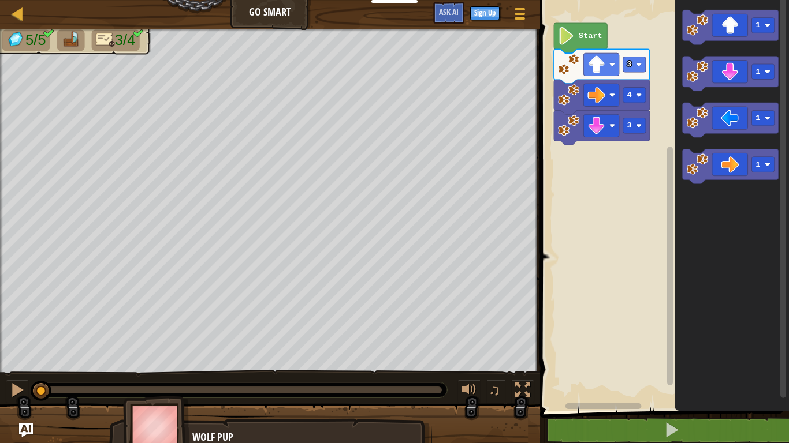
click at [585, 35] on text "Start" at bounding box center [590, 36] width 24 height 9
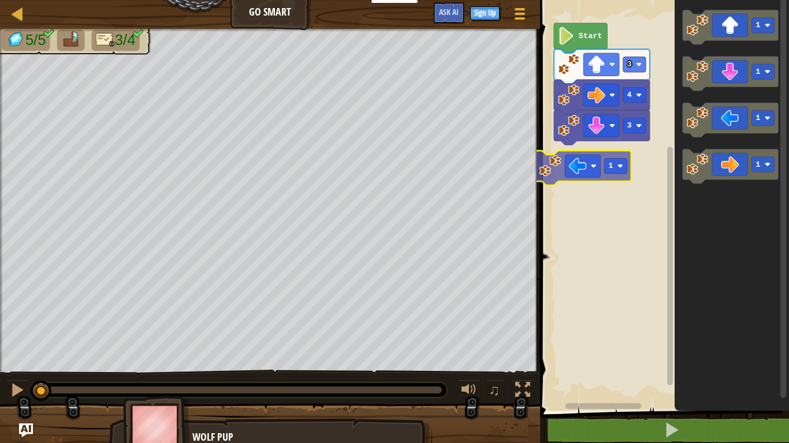
click at [604, 169] on div "3 4 3 Start 1 1 1 1 1 1" at bounding box center [662, 202] width 252 height 417
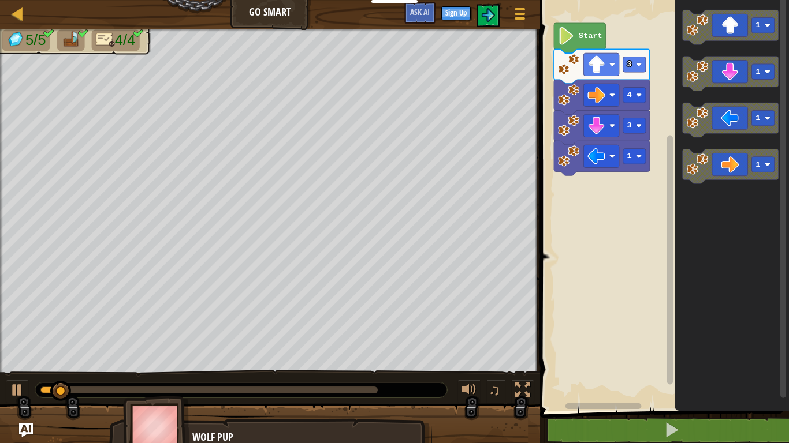
click at [567, 25] on icon "Blockly Workspace" at bounding box center [580, 38] width 52 height 30
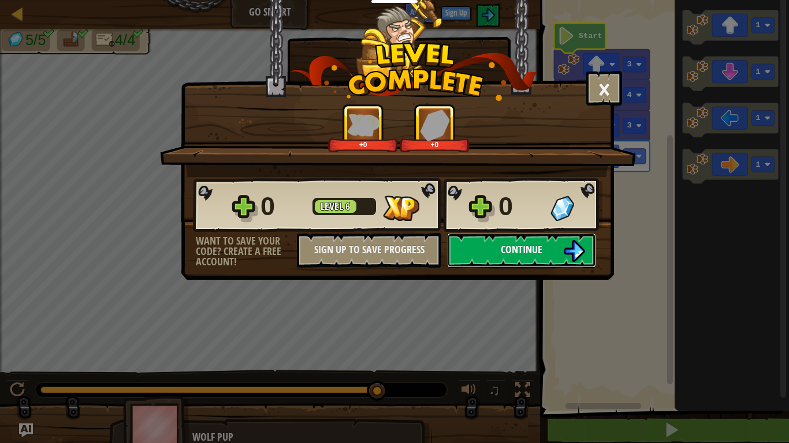
click at [511, 240] on button "Continue" at bounding box center [521, 250] width 149 height 35
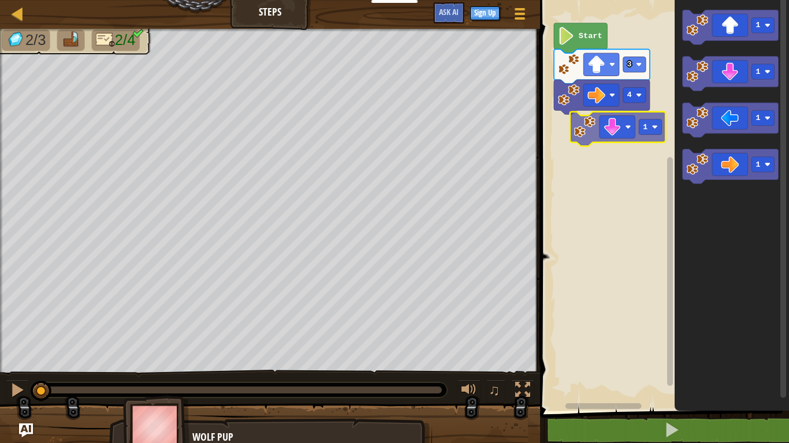
click at [615, 133] on div "4 3 Start 1 1 1 1 1" at bounding box center [662, 202] width 252 height 417
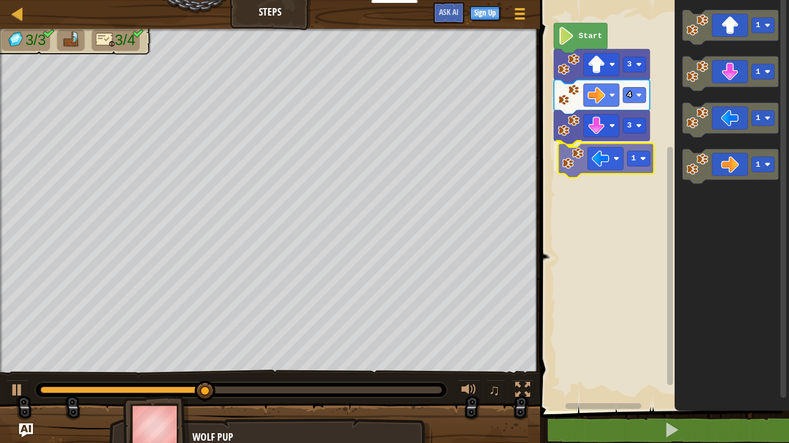
click at [617, 170] on div "Start 3 4 3 1 1 1 1 1 1" at bounding box center [662, 202] width 252 height 417
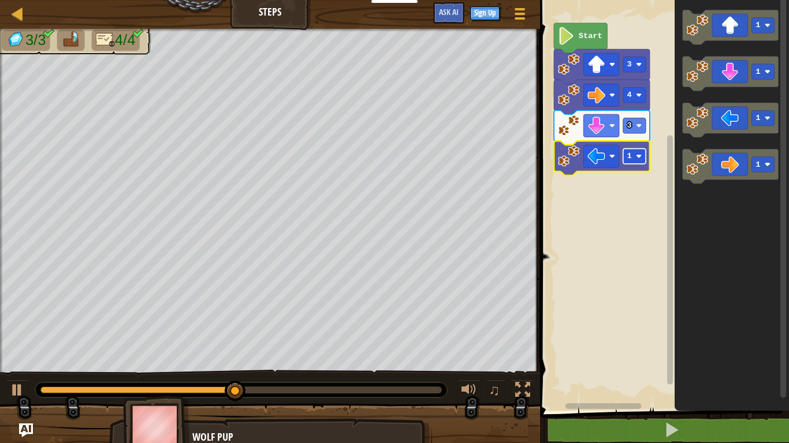
click at [629, 162] on rect "Blockly Workspace" at bounding box center [634, 157] width 23 height 16
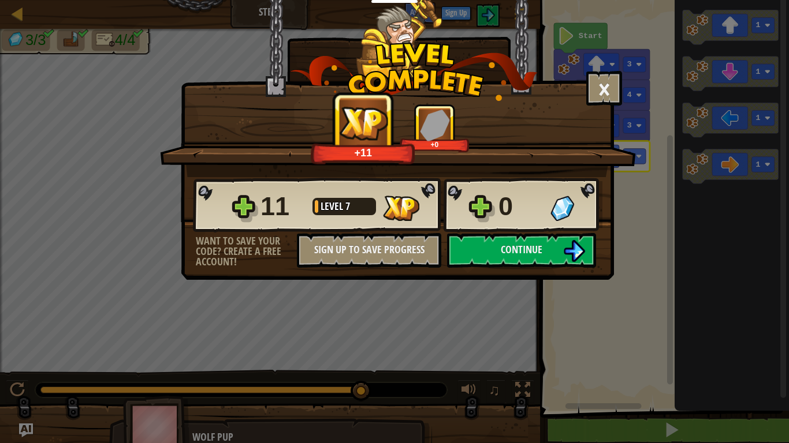
click at [460, 339] on div "× How fun was this level? +11 +0 Reticulating Splines... 11 Level 7 0 Want to s…" at bounding box center [394, 221] width 789 height 443
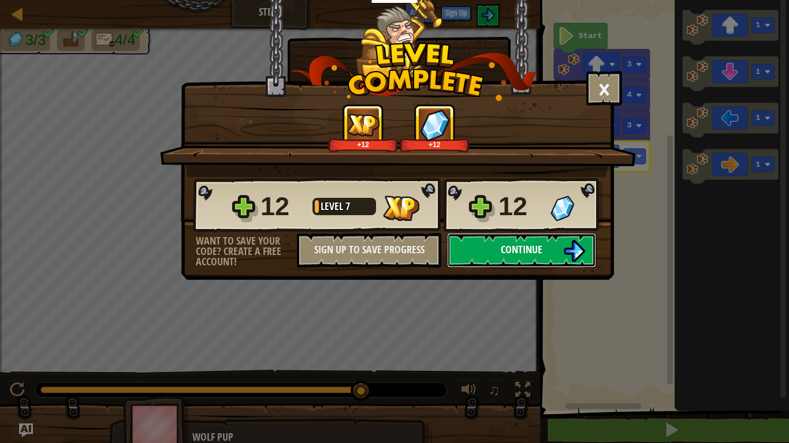
click at [479, 249] on button "Continue" at bounding box center [521, 250] width 149 height 35
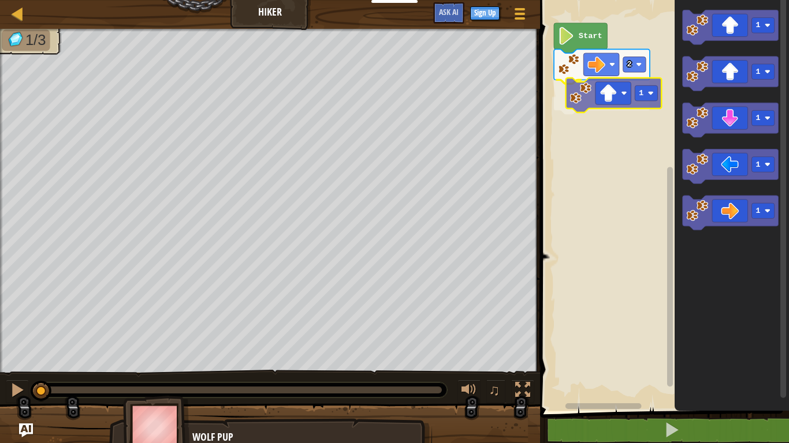
click at [606, 100] on div "2 1 Start 1 1 1 1 1 1" at bounding box center [662, 202] width 252 height 417
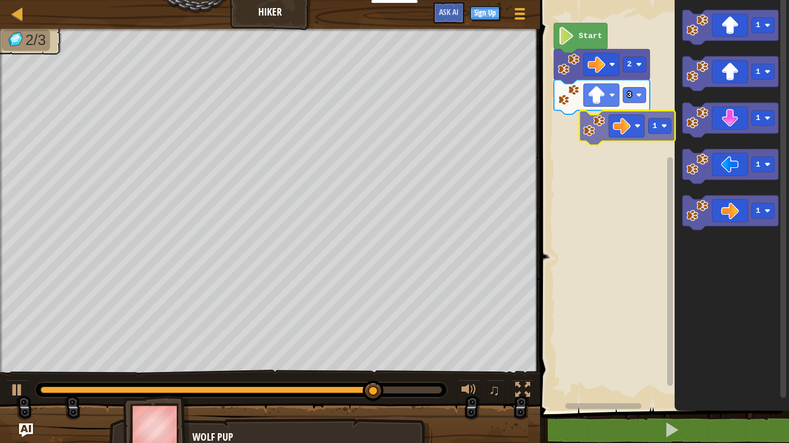
click at [612, 131] on div "Start 2 3 1 1 1 1 1 1" at bounding box center [662, 202] width 252 height 417
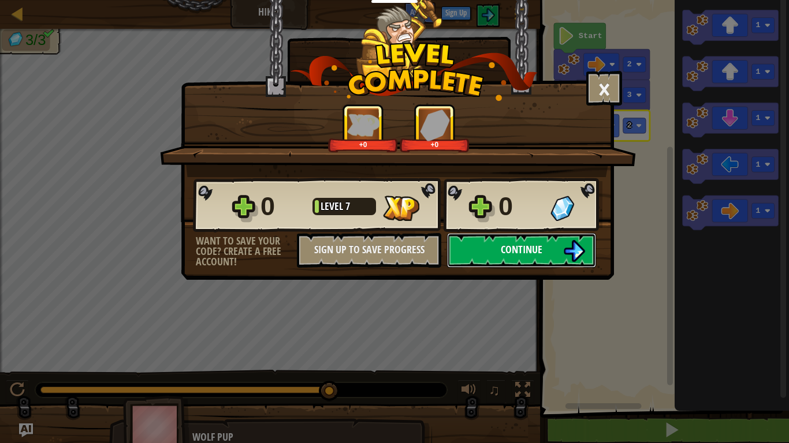
click at [573, 239] on button "Continue" at bounding box center [521, 250] width 149 height 35
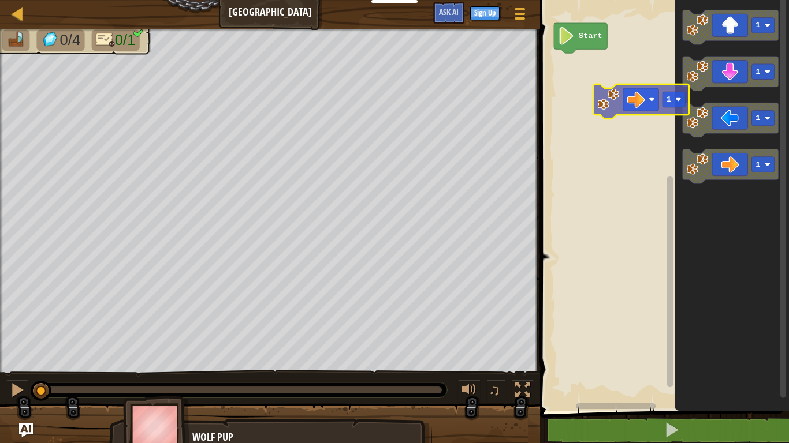
click at [611, 79] on div "Start 1 1 1 1 1" at bounding box center [662, 202] width 252 height 417
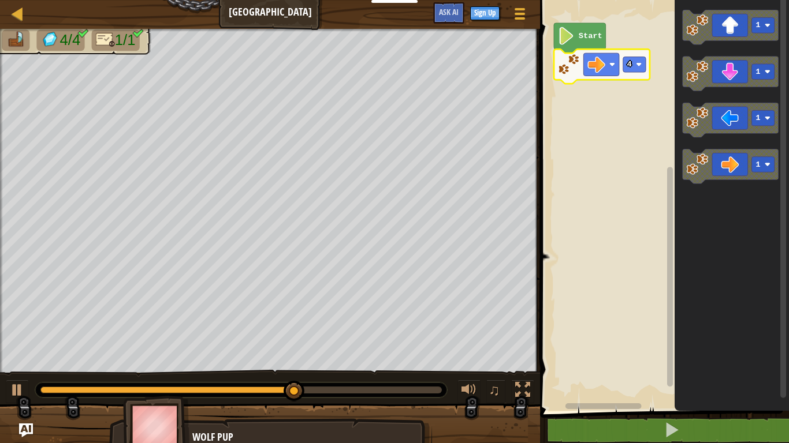
click at [638, 73] on icon "Blockly Workspace" at bounding box center [602, 66] width 96 height 35
click at [645, 62] on rect "Blockly Workspace" at bounding box center [634, 65] width 23 height 16
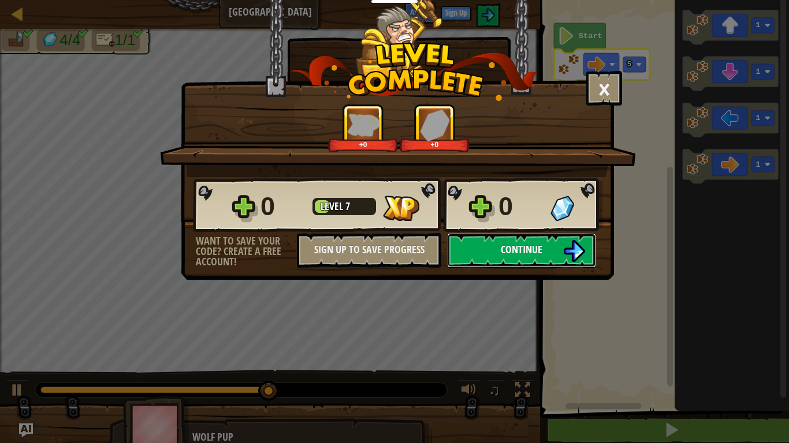
click at [572, 237] on button "Continue" at bounding box center [521, 250] width 149 height 35
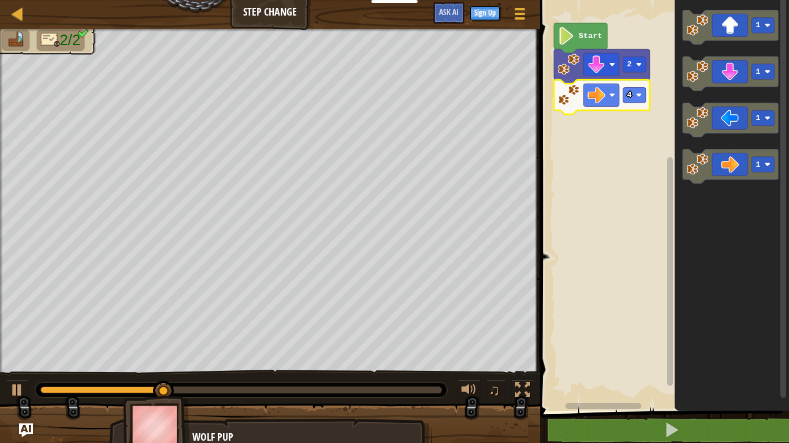
click at [627, 103] on icon "Blockly Workspace" at bounding box center [602, 97] width 96 height 35
click at [625, 96] on rect "Blockly Workspace" at bounding box center [634, 96] width 23 height 16
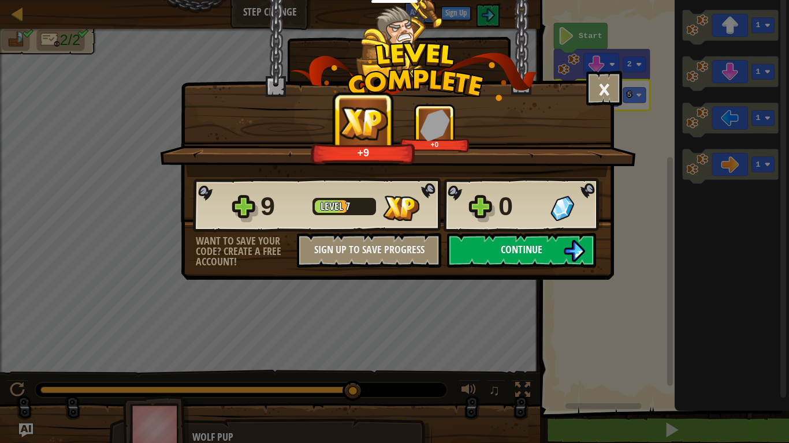
click at [529, 256] on span "Continue" at bounding box center [522, 249] width 42 height 14
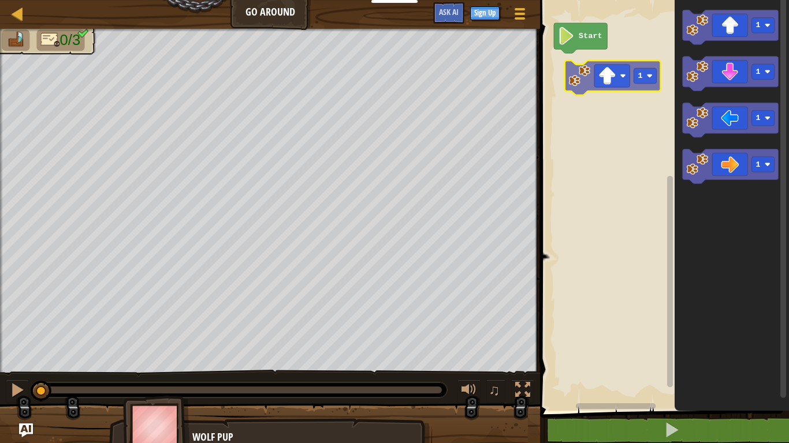
click at [618, 85] on div "Start 1 1 1 1 1" at bounding box center [662, 202] width 252 height 417
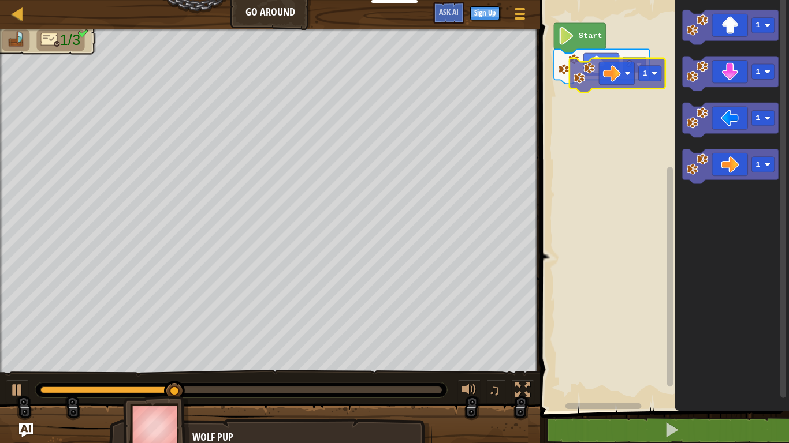
click at [599, 72] on div "Start 2 1 1 1 1 1" at bounding box center [662, 202] width 252 height 417
